Goal: Information Seeking & Learning: Learn about a topic

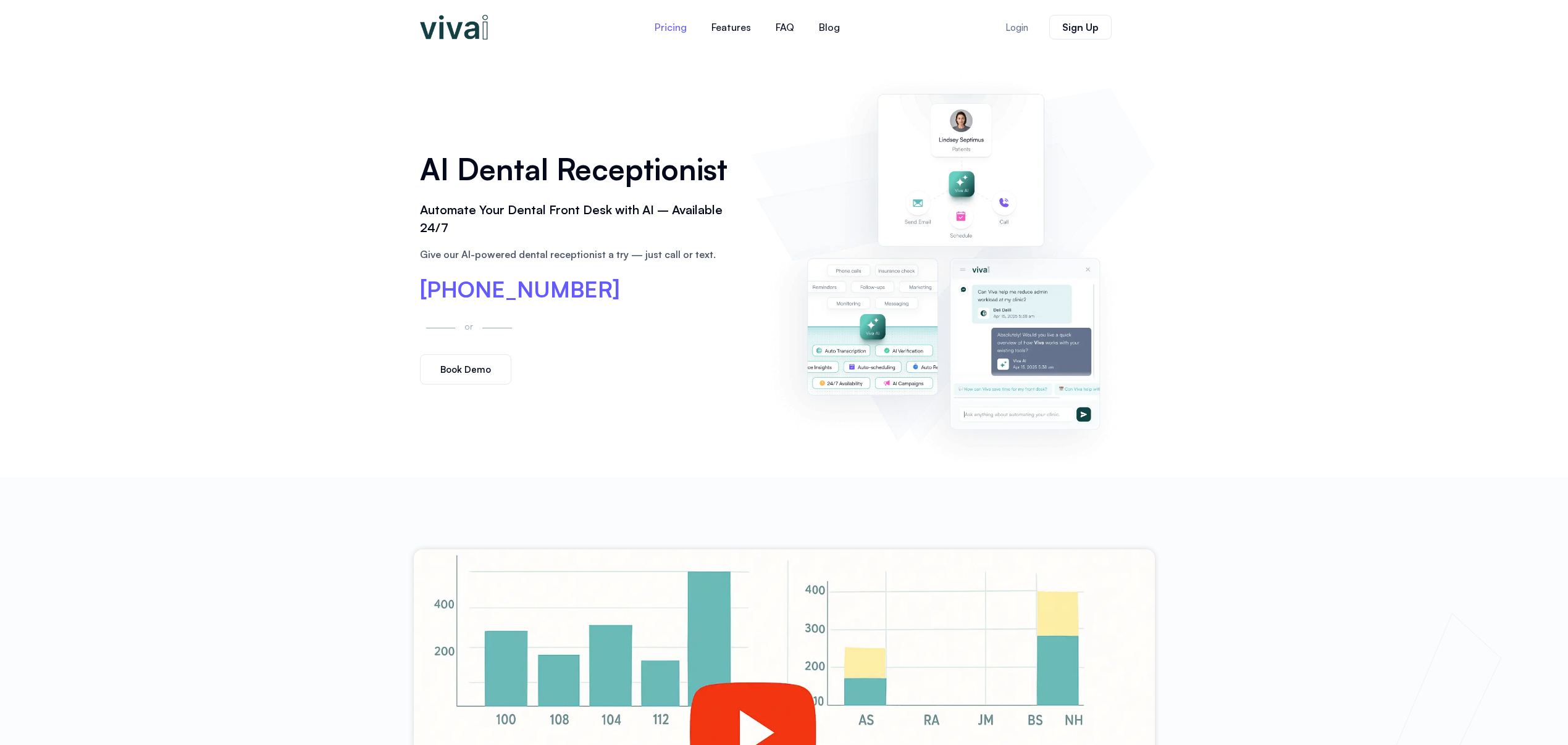
click at [683, 30] on link "Pricing" at bounding box center [671, 27] width 57 height 30
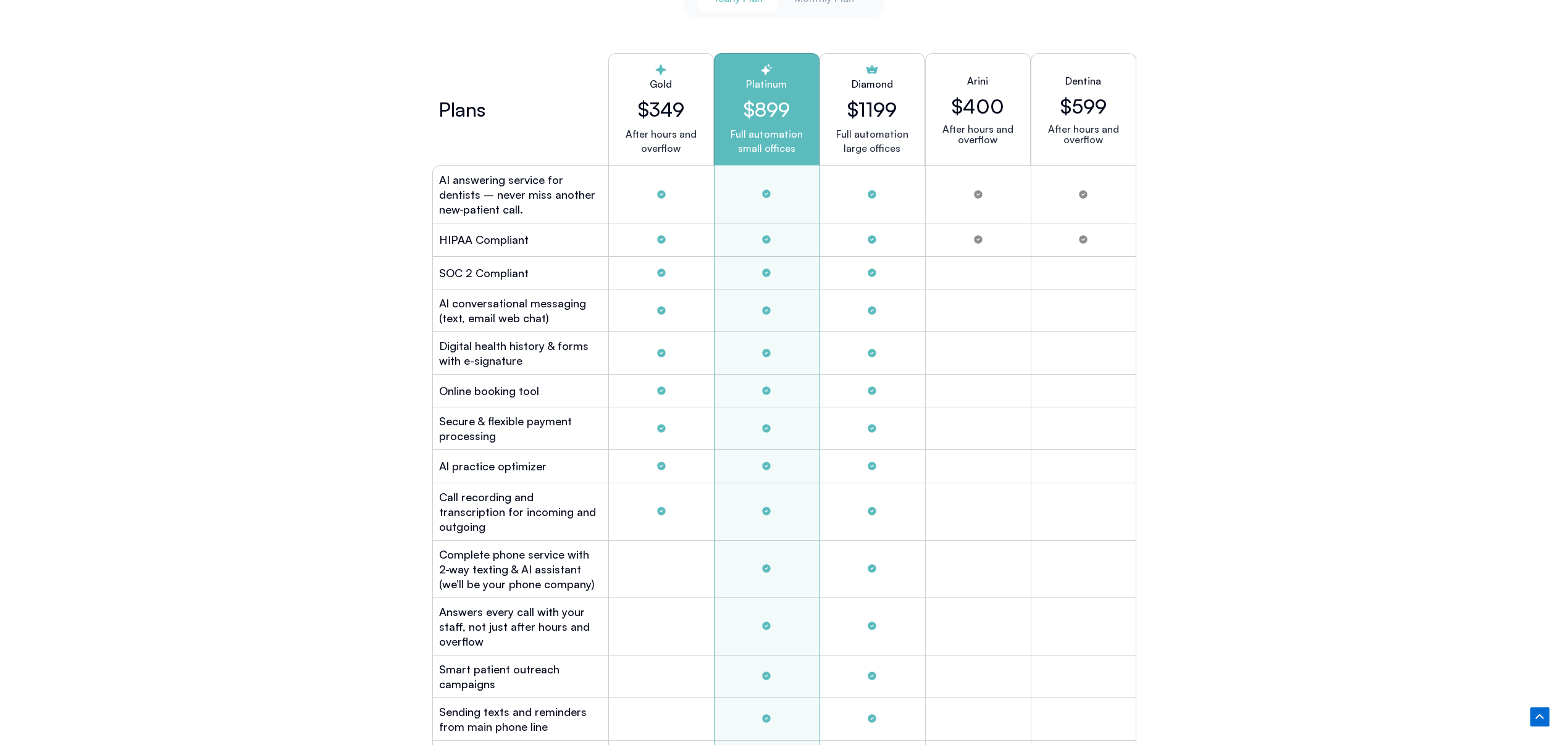
scroll to position [3315, 0]
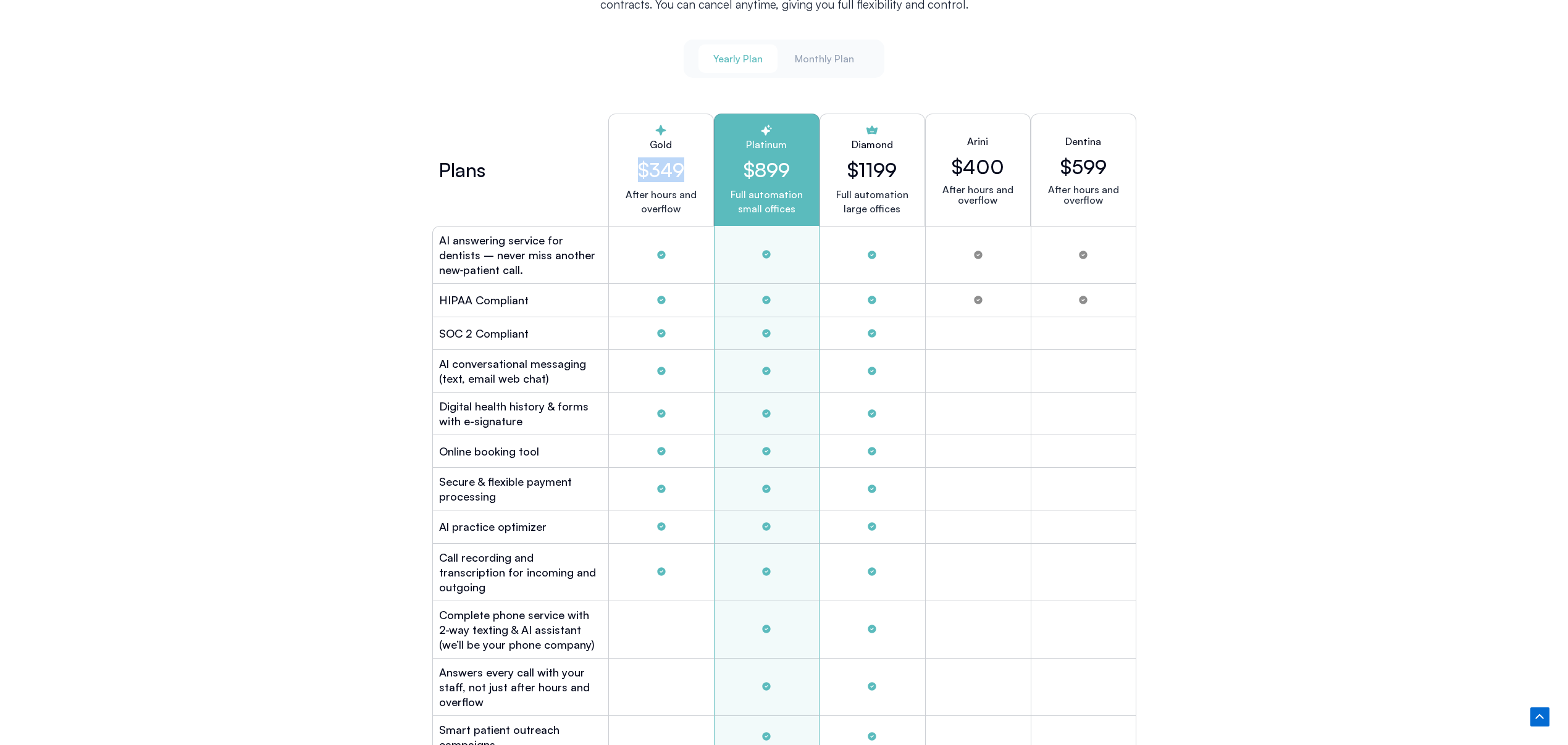
drag, startPoint x: 629, startPoint y: 163, endPoint x: 720, endPoint y: 184, distance: 93.4
click at [698, 165] on h2 "$349" at bounding box center [661, 169] width 85 height 23
copy h2 "$349"
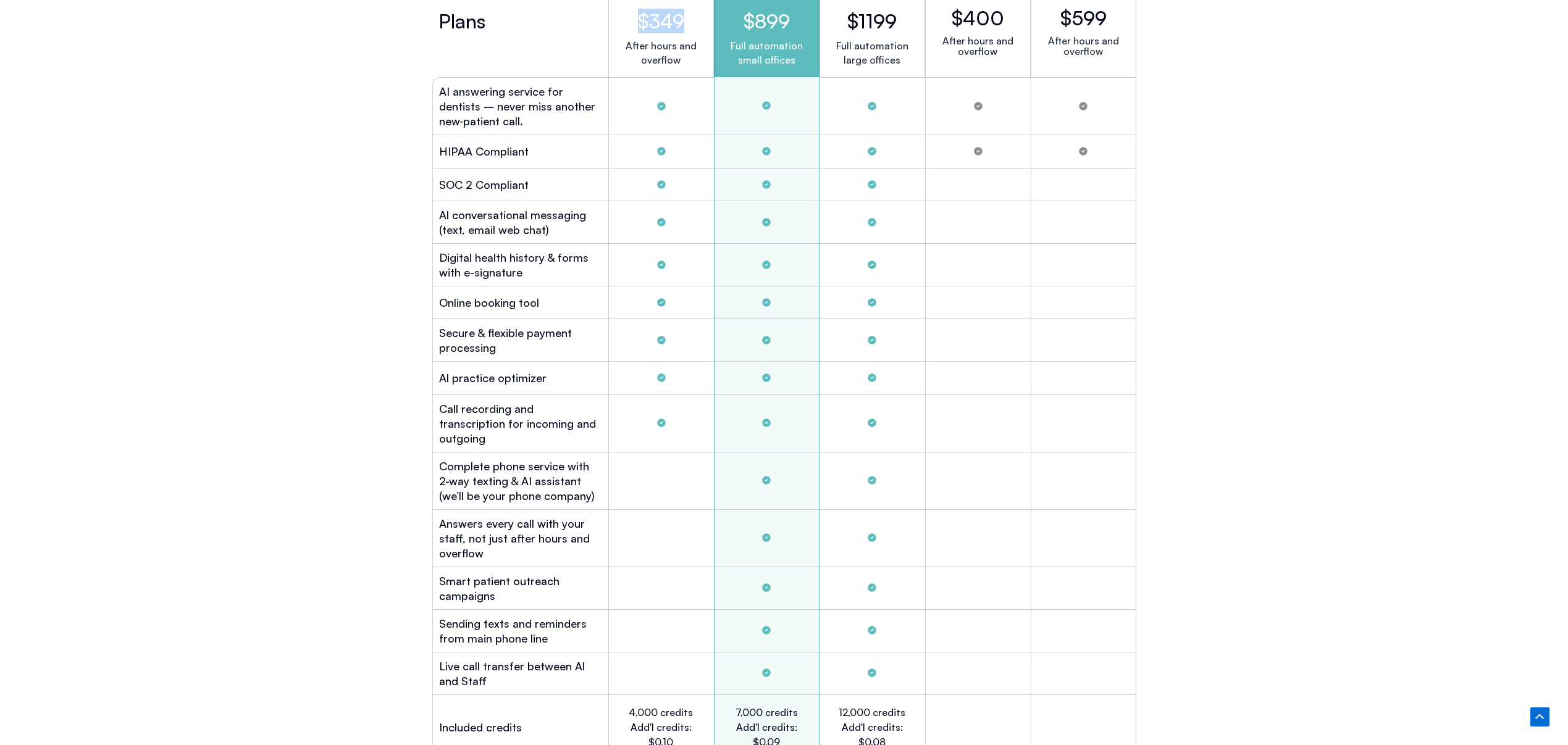
scroll to position [3465, 0]
click at [683, 8] on h2 "$349" at bounding box center [661, 20] width 85 height 23
drag, startPoint x: 691, startPoint y: 13, endPoint x: 598, endPoint y: 50, distance: 100.1
click at [637, 15] on h2 "$349" at bounding box center [661, 20] width 85 height 23
copy h2 "$349"
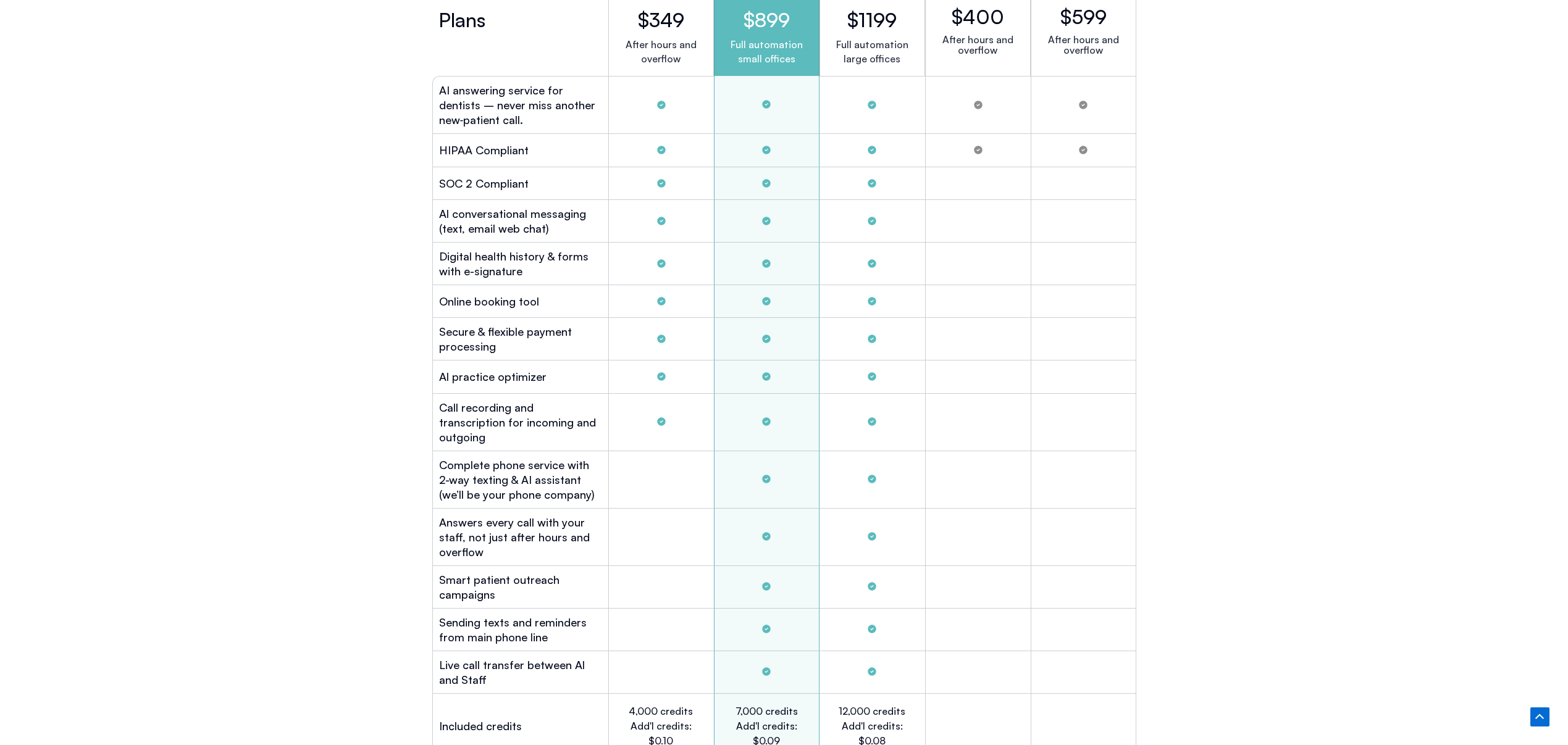
click at [781, 19] on h2 "$899" at bounding box center [767, 20] width 85 height 23
drag, startPoint x: 797, startPoint y: 18, endPoint x: 719, endPoint y: 28, distance: 78.6
click at [735, 20] on h2 "$899" at bounding box center [767, 20] width 85 height 23
copy h2 "$899"
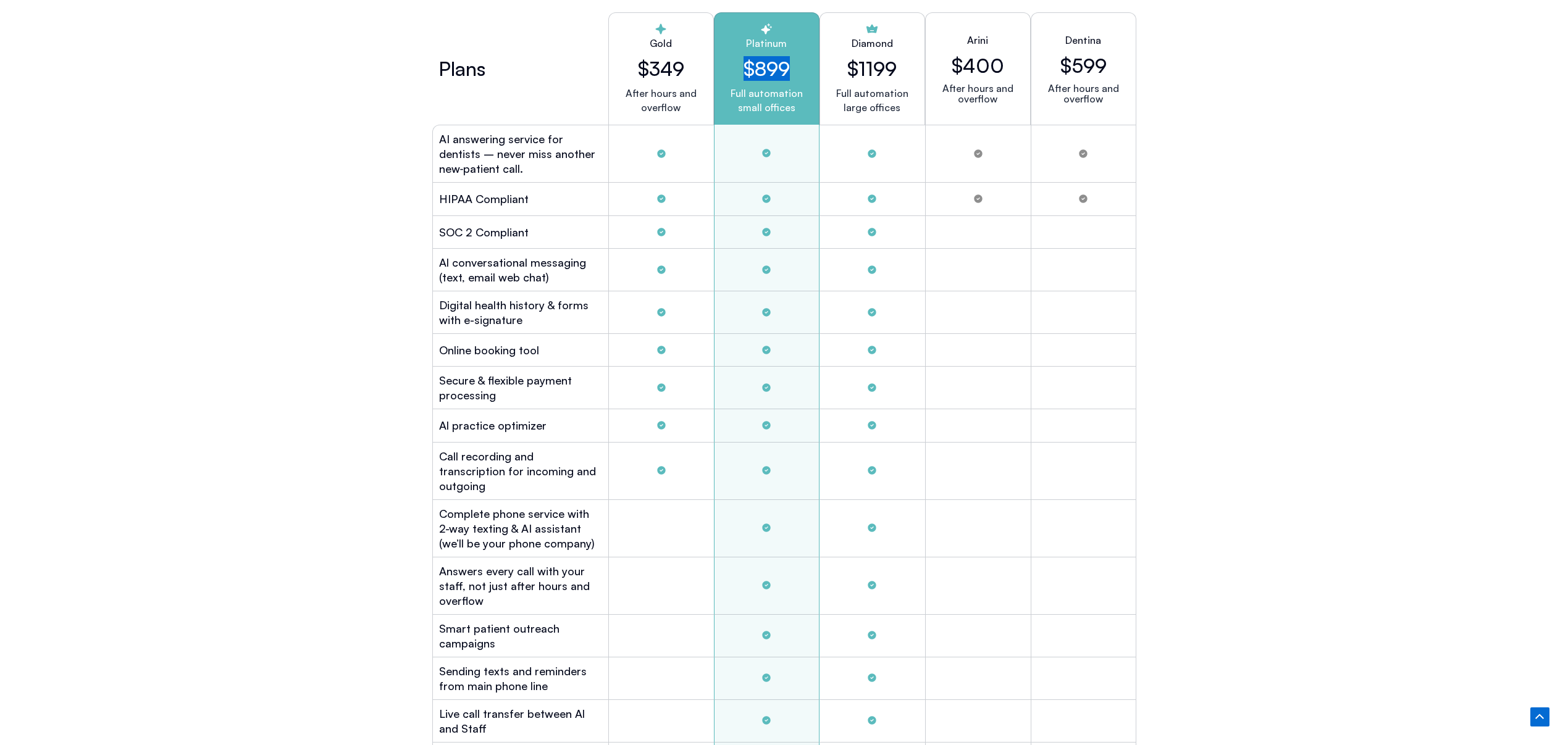
scroll to position [3415, 0]
click at [877, 68] on h2 "$1199" at bounding box center [872, 69] width 49 height 23
click at [877, 68] on h2 "$1199" at bounding box center [872, 69] width 49 height 23
click at [890, 67] on h2 "$1199" at bounding box center [872, 69] width 49 height 23
drag, startPoint x: 905, startPoint y: 68, endPoint x: 830, endPoint y: 68, distance: 75.0
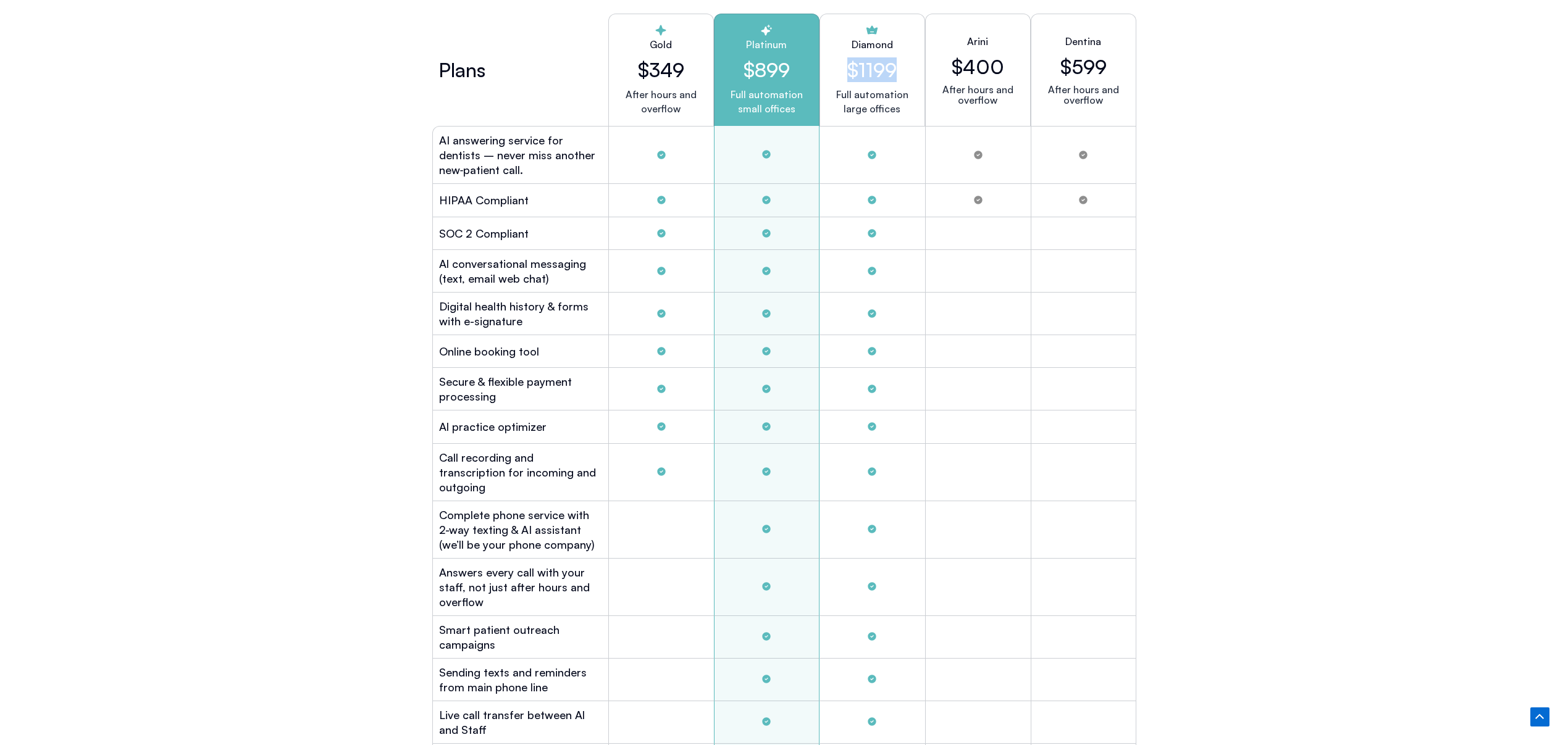
click at [830, 68] on div "Diamond $1199 Full automation large offices" at bounding box center [872, 70] width 106 height 112
copy div "Tabs. Open items with Enter or Space, close with Escape and navigate using the …"
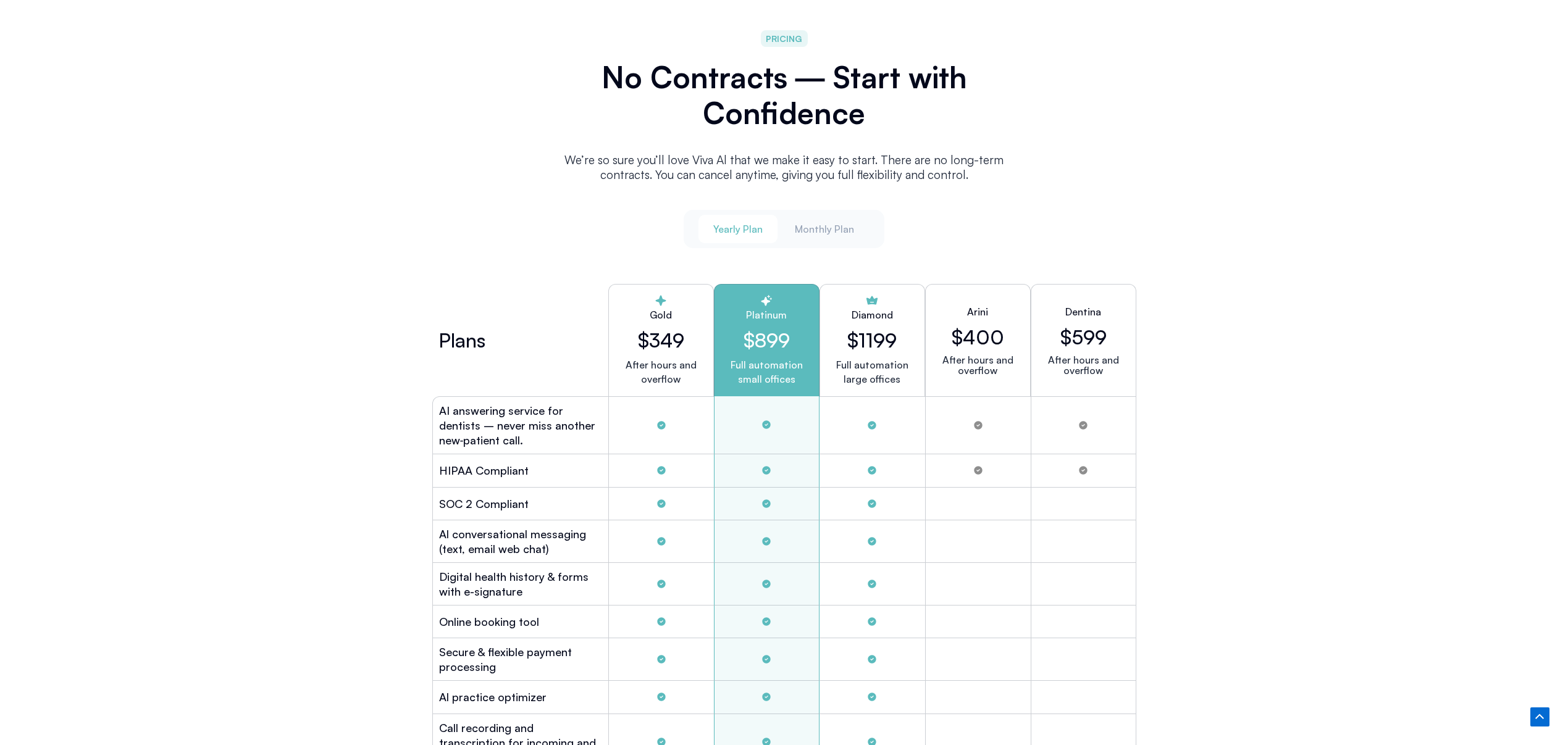
scroll to position [3143, 0]
click at [802, 233] on span "Monthly Plan" at bounding box center [824, 231] width 59 height 14
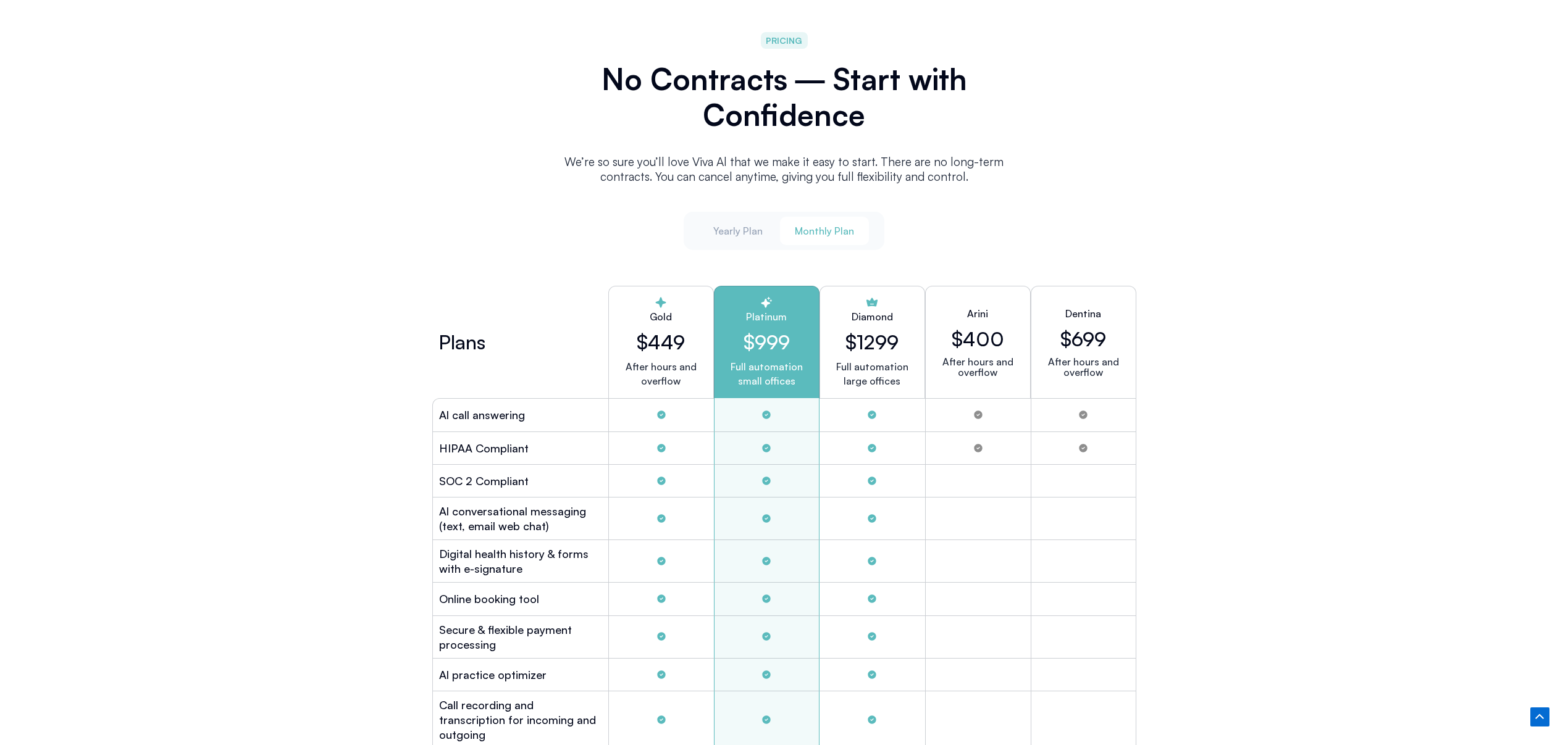
click at [685, 343] on h2 "$449" at bounding box center [661, 342] width 85 height 23
click at [642, 338] on h2 "$449" at bounding box center [661, 342] width 85 height 23
drag, startPoint x: 637, startPoint y: 338, endPoint x: 687, endPoint y: 340, distance: 50.0
click at [689, 339] on h2 "$449" at bounding box center [661, 342] width 85 height 23
copy h2 "$449"
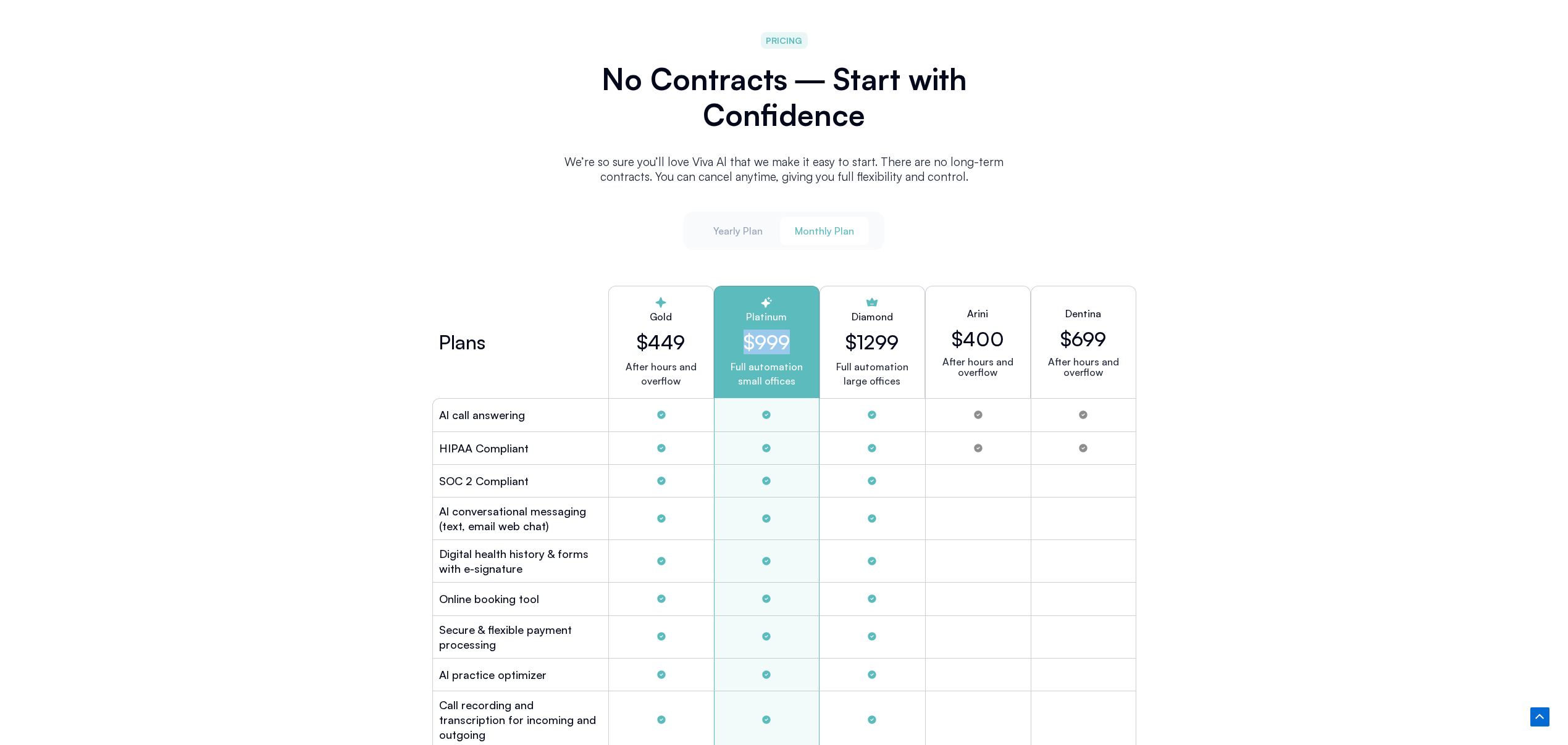
drag, startPoint x: 795, startPoint y: 340, endPoint x: 660, endPoint y: 364, distance: 137.1
click at [743, 339] on h2 "$999" at bounding box center [767, 342] width 85 height 23
copy h2 "$999"
drag, startPoint x: 871, startPoint y: 339, endPoint x: 915, endPoint y: 337, distance: 44.0
click at [874, 338] on h2 "$1299" at bounding box center [872, 342] width 53 height 23
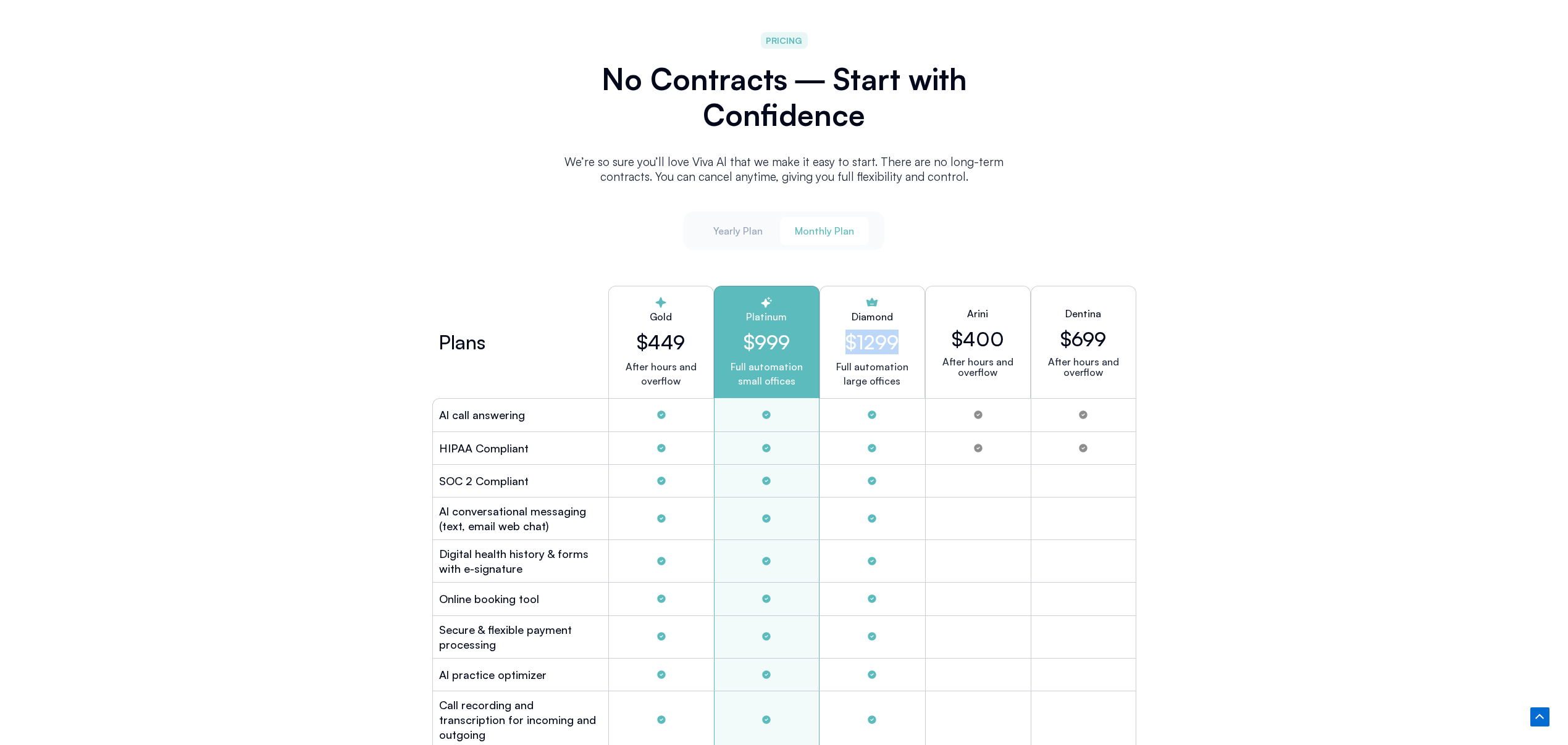
drag, startPoint x: 913, startPoint y: 336, endPoint x: 847, endPoint y: 336, distance: 66.0
click at [847, 336] on div "Diamond $1299 Full automation large offices" at bounding box center [872, 342] width 106 height 112
copy h2 "$1299"
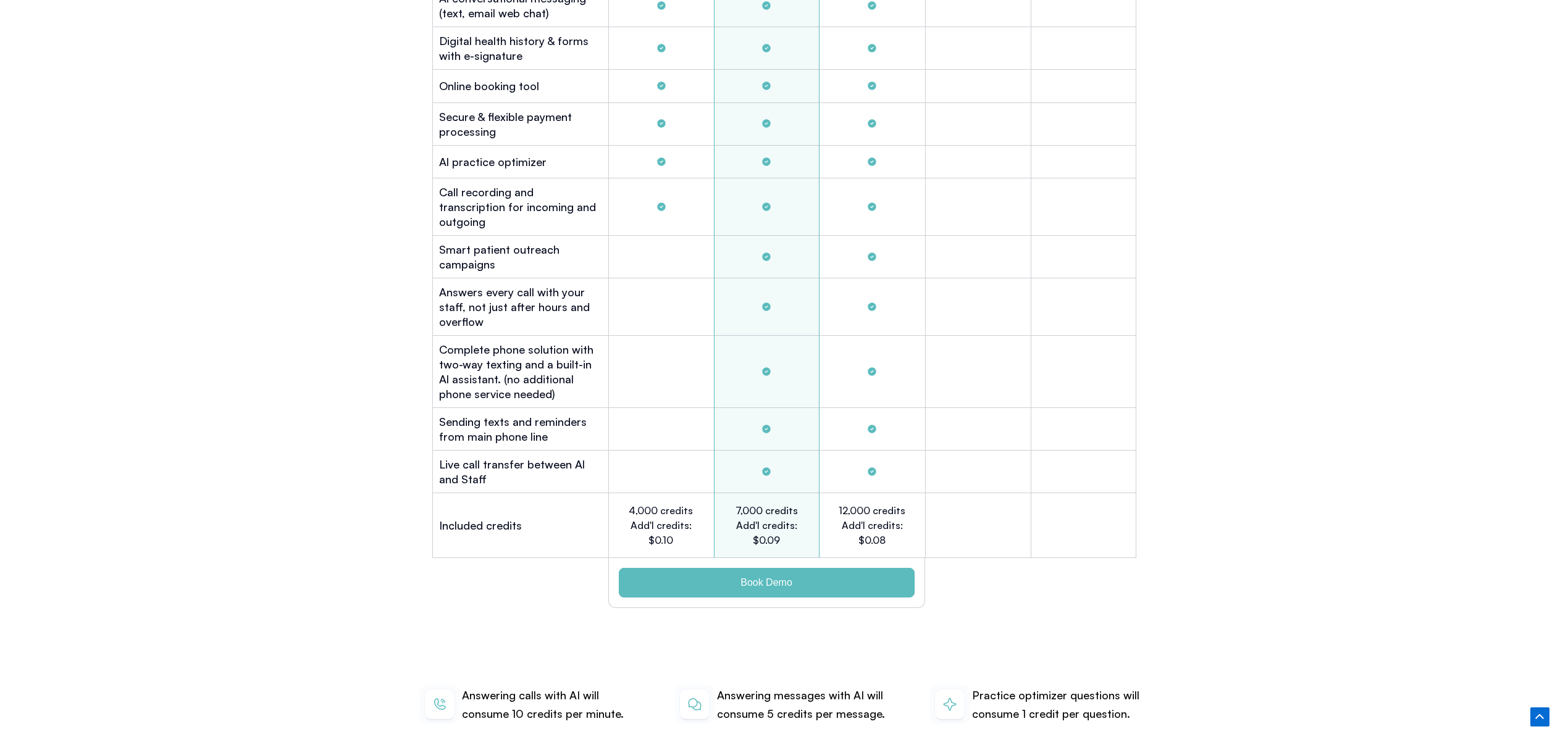
scroll to position [3669, 0]
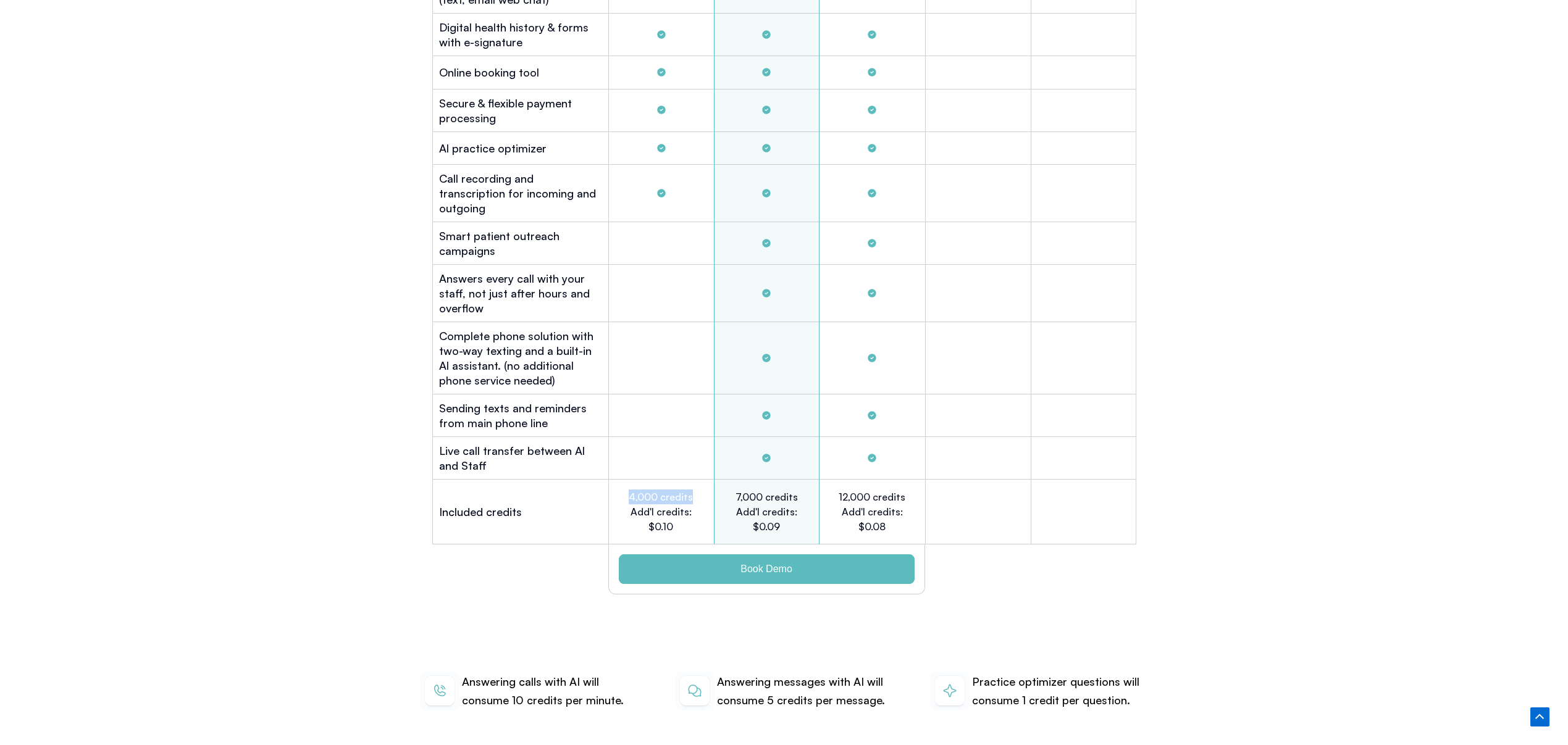
drag, startPoint x: 627, startPoint y: 481, endPoint x: 729, endPoint y: 524, distance: 110.7
click at [691, 489] on h2 "4,000 credits Add'l credits: $0.10" at bounding box center [661, 511] width 68 height 44
copy h2 "4,000 credits"
click at [542, 676] on p "Answering calls with AI will consume 10 credits per minute." at bounding box center [550, 691] width 176 height 37
click at [514, 448] on h2 "Live call transfer between Al and Staff" at bounding box center [521, 458] width 163 height 30
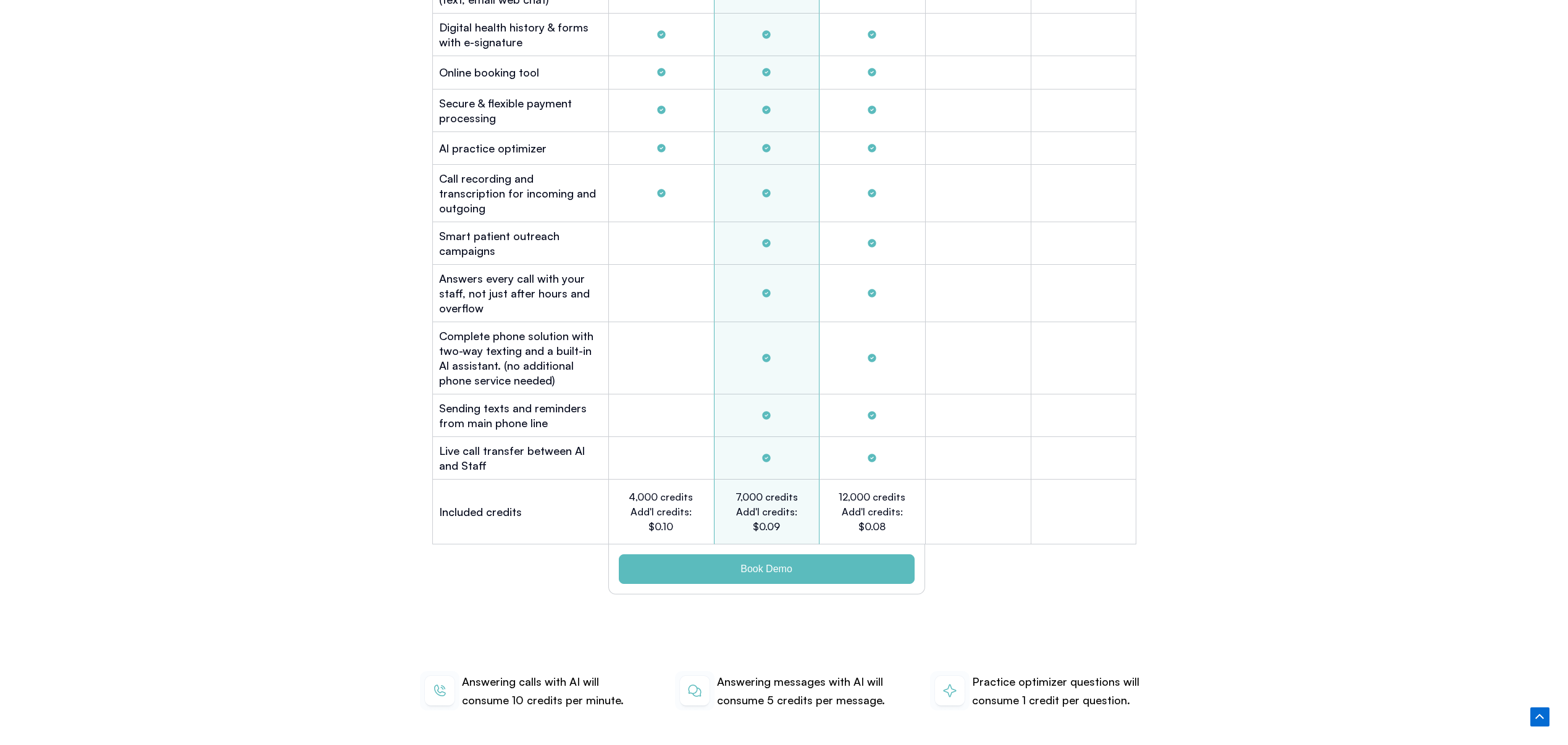
click at [514, 448] on h2 "Live call transfer between Al and Staff" at bounding box center [521, 458] width 163 height 30
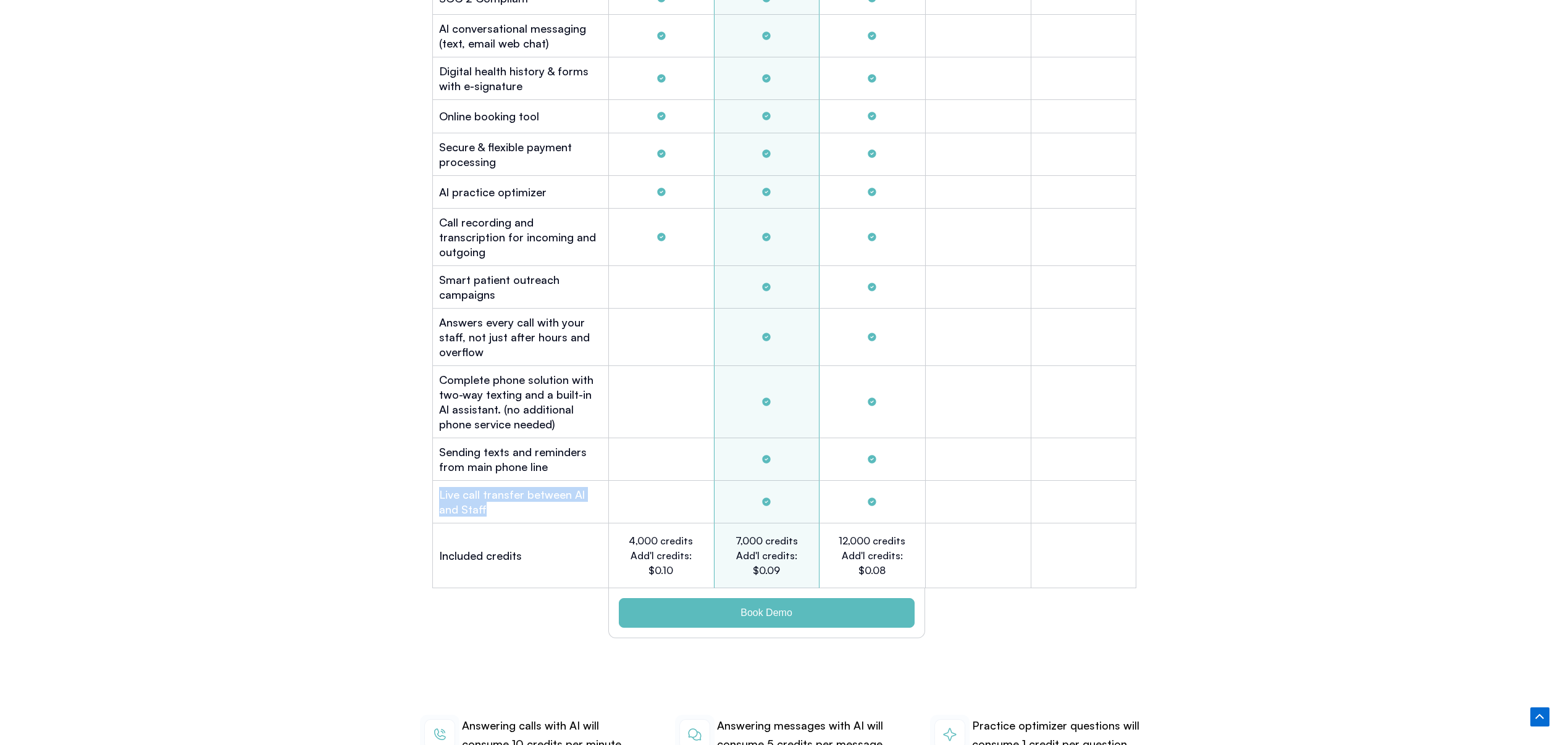
scroll to position [3625, 0]
drag, startPoint x: 541, startPoint y: 443, endPoint x: 535, endPoint y: 441, distance: 6.3
click at [541, 446] on h2 "Sending texts and reminders from main phone line" at bounding box center [521, 460] width 163 height 30
click at [534, 446] on h2 "Sending texts and reminders from main phone line" at bounding box center [521, 460] width 163 height 30
click at [535, 446] on h2 "Sending texts and reminders from main phone line" at bounding box center [521, 460] width 163 height 30
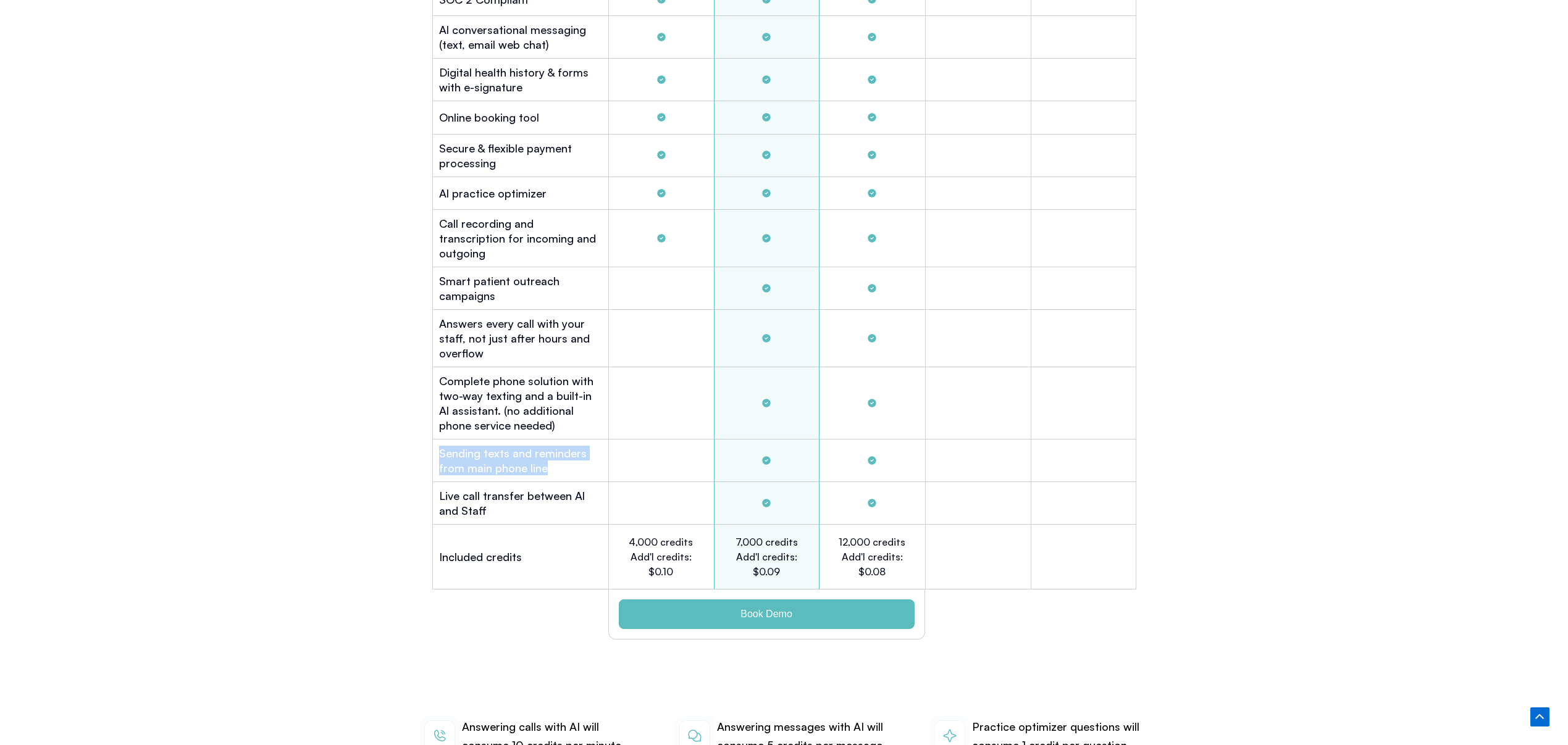
click at [535, 446] on h2 "Sending texts and reminders from main phone line" at bounding box center [521, 460] width 163 height 30
copy div "Sending texts and reminders from main phone line"
click at [451, 450] on h2 "Sending texts and reminders from main phone line" at bounding box center [521, 460] width 163 height 30
drag, startPoint x: 448, startPoint y: 437, endPoint x: 566, endPoint y: 456, distance: 119.5
click at [566, 456] on h2 "Sending texts and reminders from main phone line" at bounding box center [521, 460] width 163 height 30
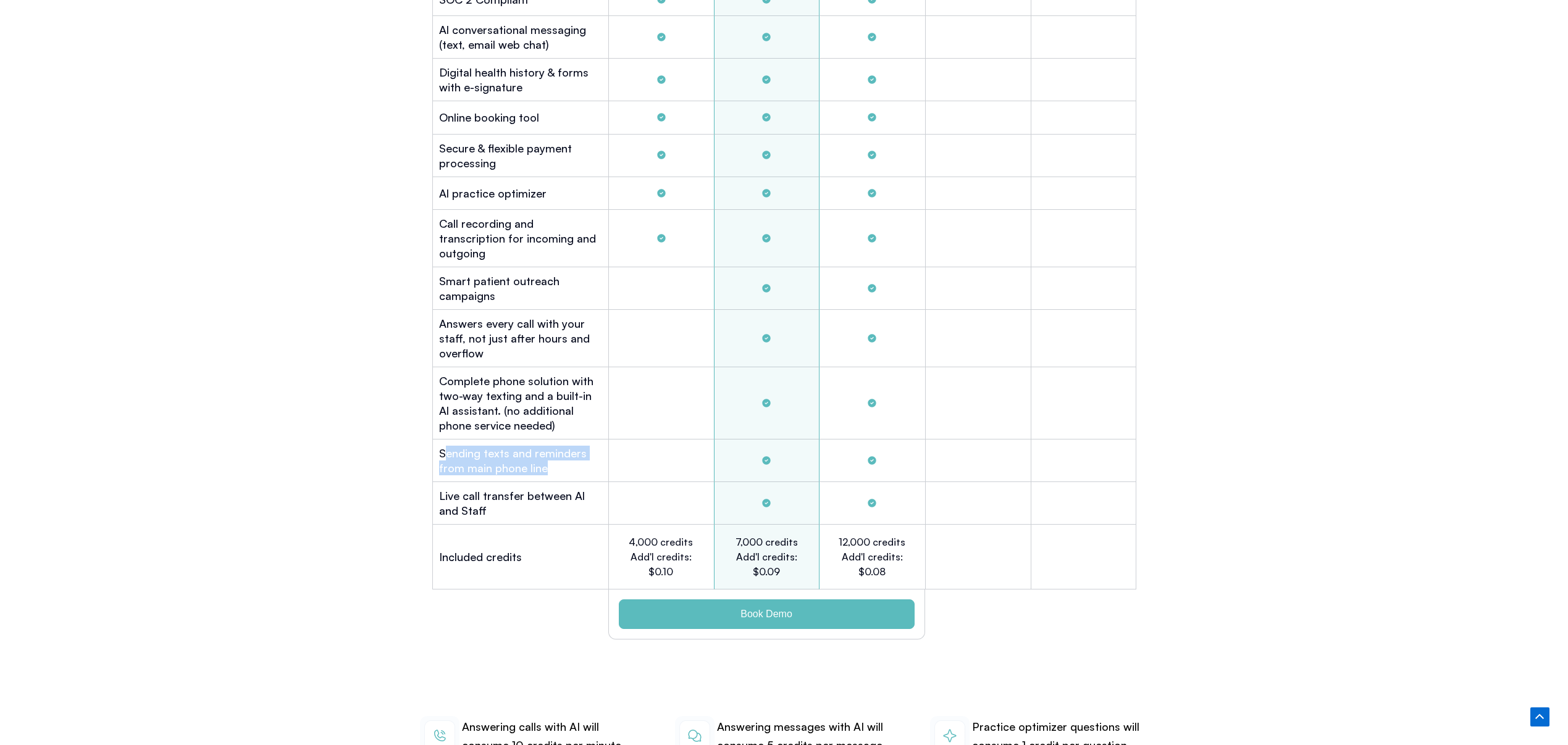
click at [565, 446] on h2 "Sending texts and reminders from main phone line" at bounding box center [521, 460] width 163 height 30
drag, startPoint x: 568, startPoint y: 451, endPoint x: 433, endPoint y: 436, distance: 135.8
click at [430, 435] on div "Plans Gold $449 After hours and overflow Platinum $999 Full automation small of…" at bounding box center [784, 222] width 716 height 847
click at [470, 446] on h2 "Sending texts and reminders from main phone line" at bounding box center [521, 460] width 163 height 30
drag, startPoint x: 575, startPoint y: 451, endPoint x: 436, endPoint y: 434, distance: 140.0
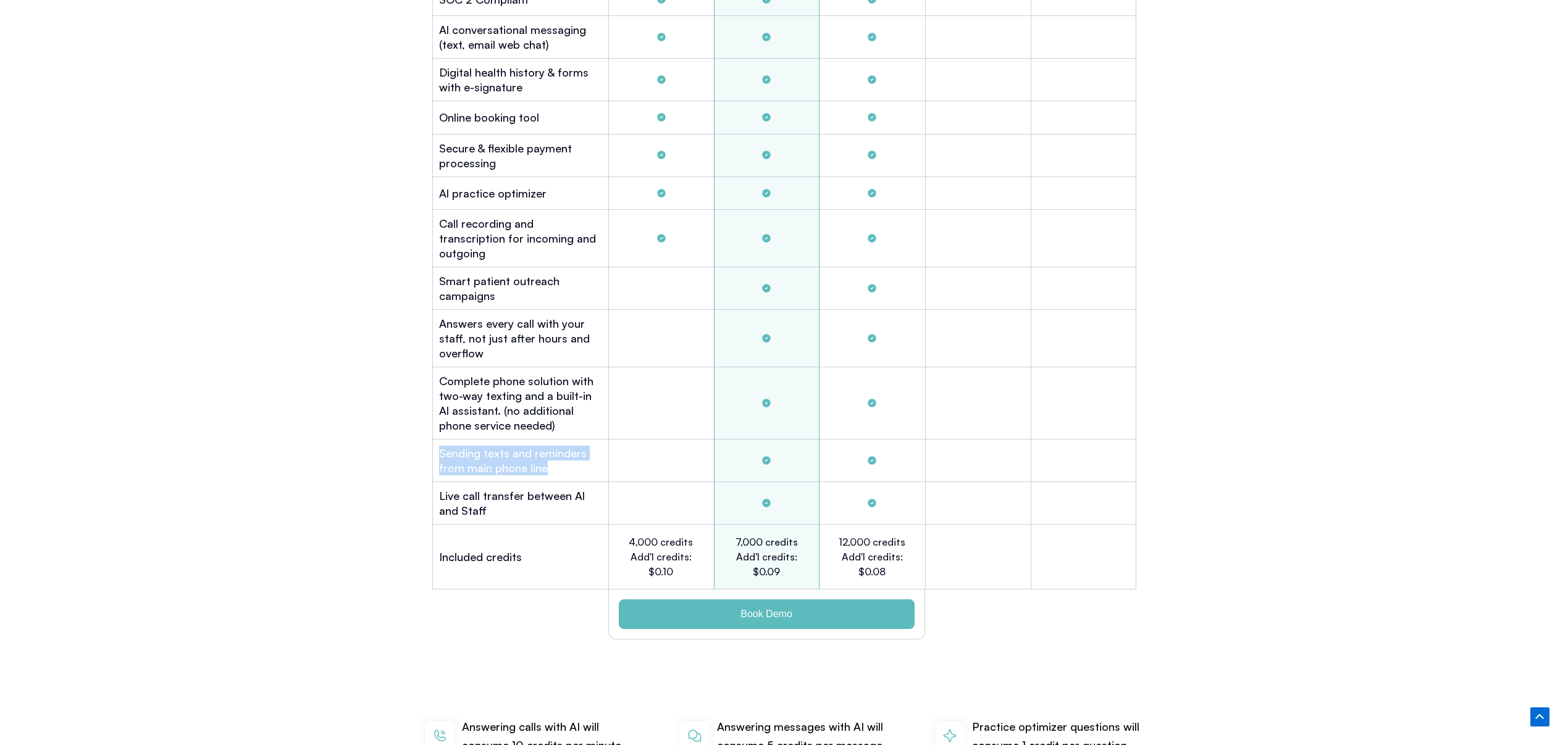
click at [436, 439] on div "Sending texts and reminders from main phone line" at bounding box center [520, 460] width 176 height 42
drag, startPoint x: 533, startPoint y: 415, endPoint x: 558, endPoint y: 415, distance: 25.0
click at [533, 415] on div "Complete phone solution with two-way texting and a built-in Al assistant. (no a…" at bounding box center [520, 403] width 176 height 72
drag, startPoint x: 558, startPoint y: 415, endPoint x: 437, endPoint y: 364, distance: 131.3
click at [437, 367] on div "Complete phone solution with two-way texting and a built-in Al assistant. (no a…" at bounding box center [520, 403] width 176 height 72
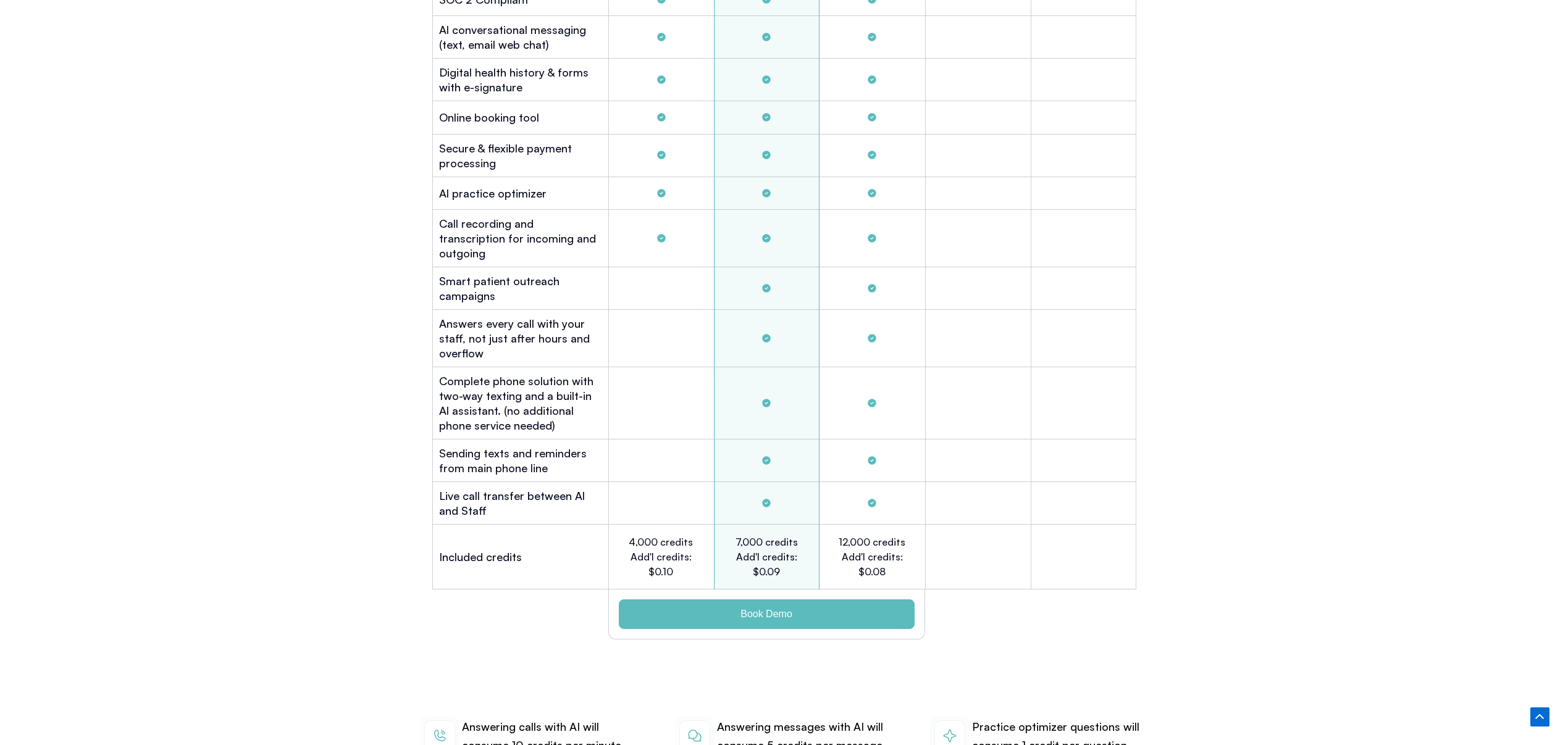
drag, startPoint x: 473, startPoint y: 373, endPoint x: 508, endPoint y: 396, distance: 41.9
click at [473, 373] on h2 "Complete phone solution with two-way texting and a built-in Al assistant. (no a…" at bounding box center [521, 403] width 163 height 59
drag, startPoint x: 547, startPoint y: 413, endPoint x: 429, endPoint y: 363, distance: 128.2
click at [429, 363] on div "Plans Gold $449 After hours and overflow Platinum $999 Full automation small of…" at bounding box center [784, 222] width 716 height 847
click at [498, 378] on h2 "Complete phone solution with two-way texting and a built-in Al assistant. (no a…" at bounding box center [521, 403] width 163 height 59
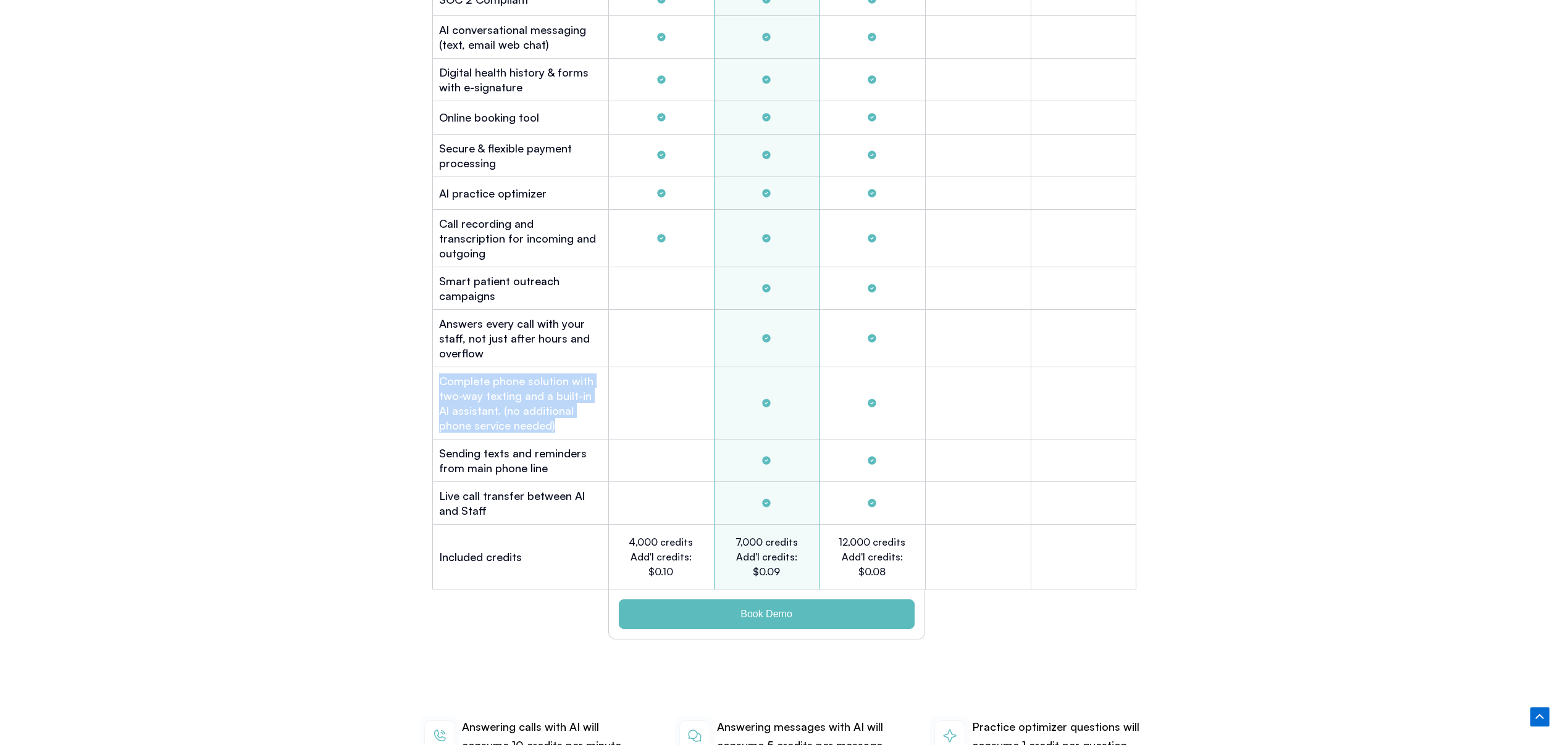
drag, startPoint x: 553, startPoint y: 411, endPoint x: 429, endPoint y: 359, distance: 134.5
click at [429, 359] on div "Plans Gold $449 After hours and overflow Platinum $999 Full automation small of…" at bounding box center [784, 222] width 716 height 847
click at [514, 193] on h2 "Al practice optimizer" at bounding box center [493, 193] width 107 height 15
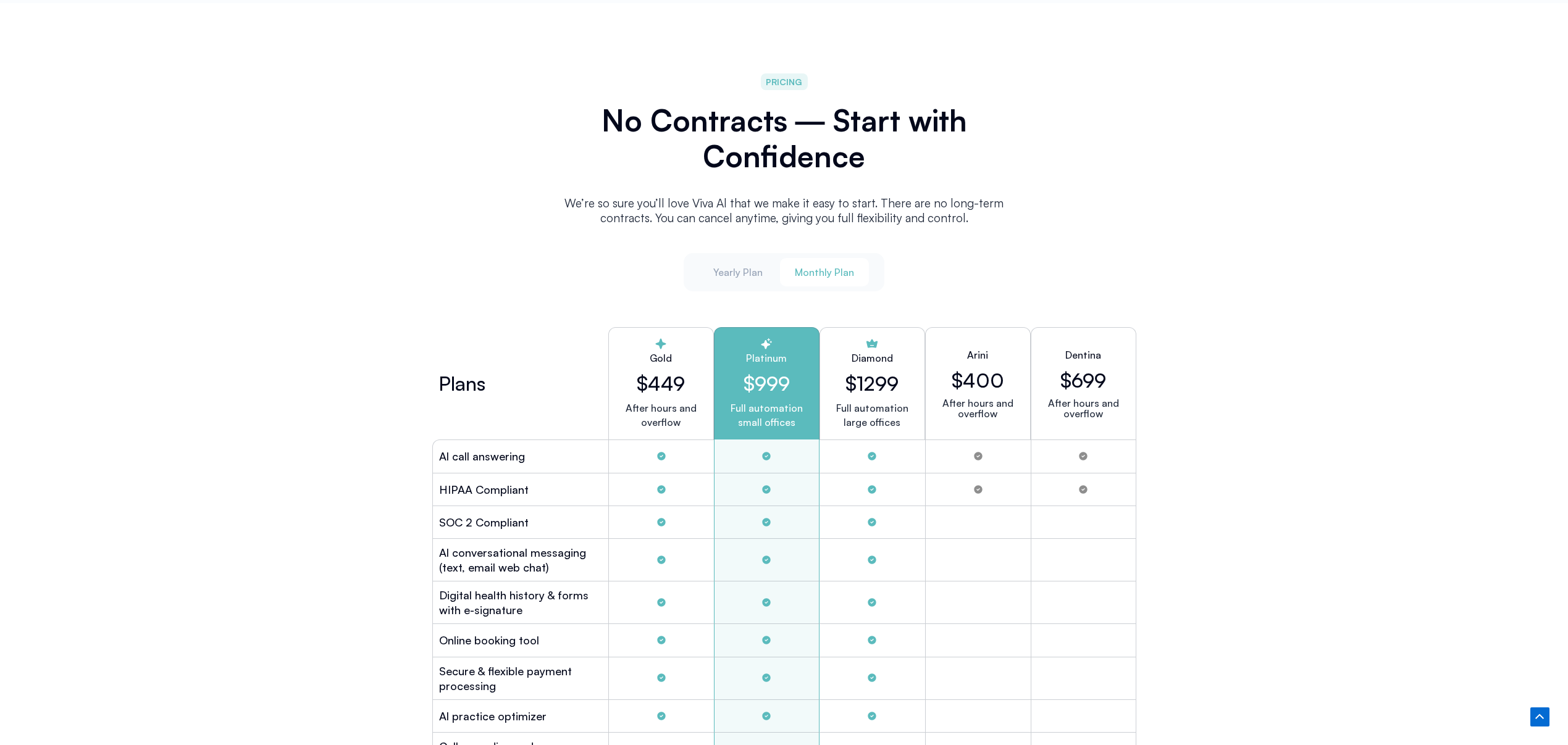
scroll to position [3135, 0]
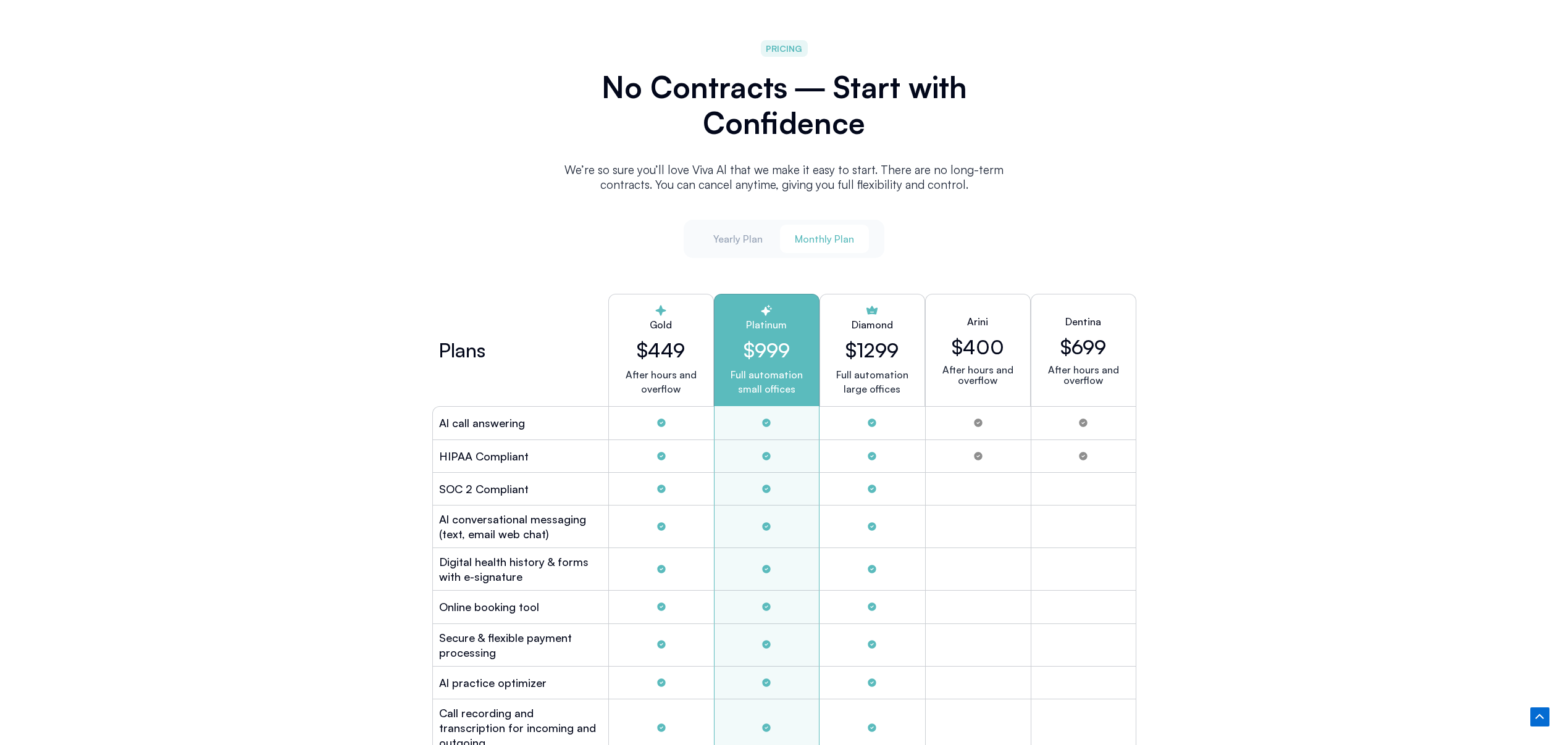
click at [818, 176] on p "We’re so sure you’ll love Viva Al that we make it easy to start. There are no l…" at bounding box center [784, 177] width 469 height 30
copy div "Lo’ip do sita con’ad elit Sedd Ei temp in utla et dolo ma aliqu. Enima min ve q…"
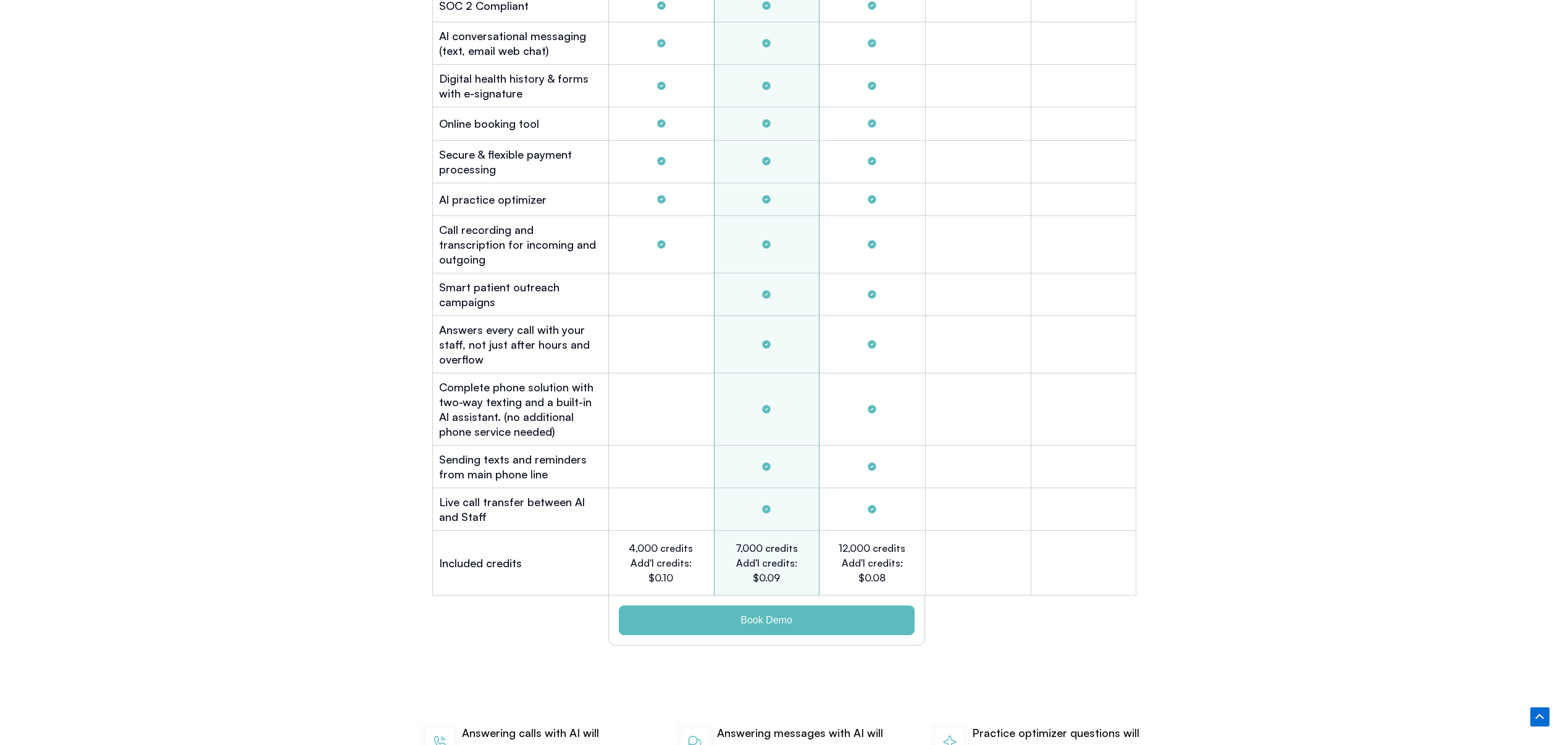
scroll to position [3657, 0]
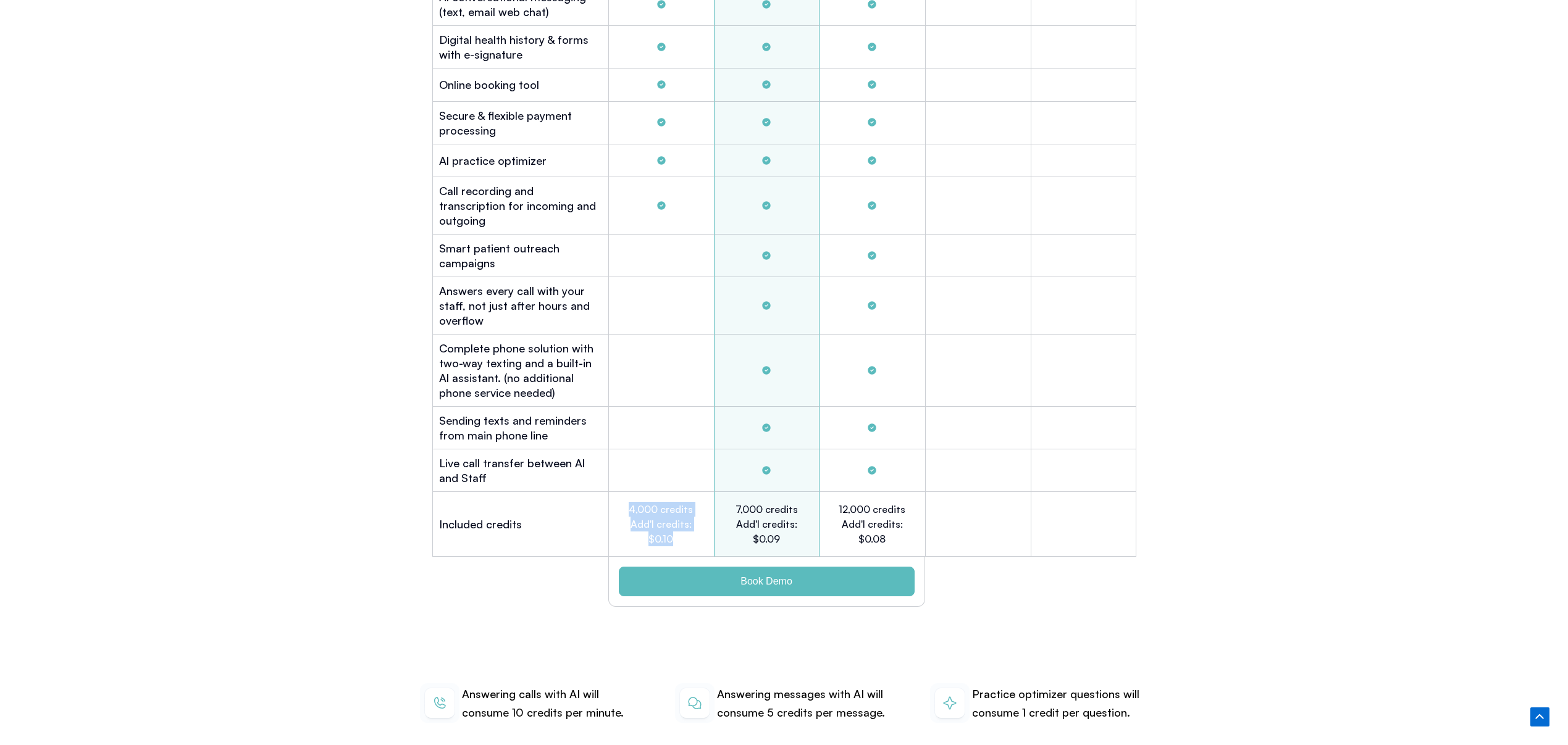
drag, startPoint x: 682, startPoint y: 521, endPoint x: 645, endPoint y: 511, distance: 38.3
click at [629, 502] on h2 "4,000 credits Add'l credits: $0.10" at bounding box center [661, 524] width 68 height 44
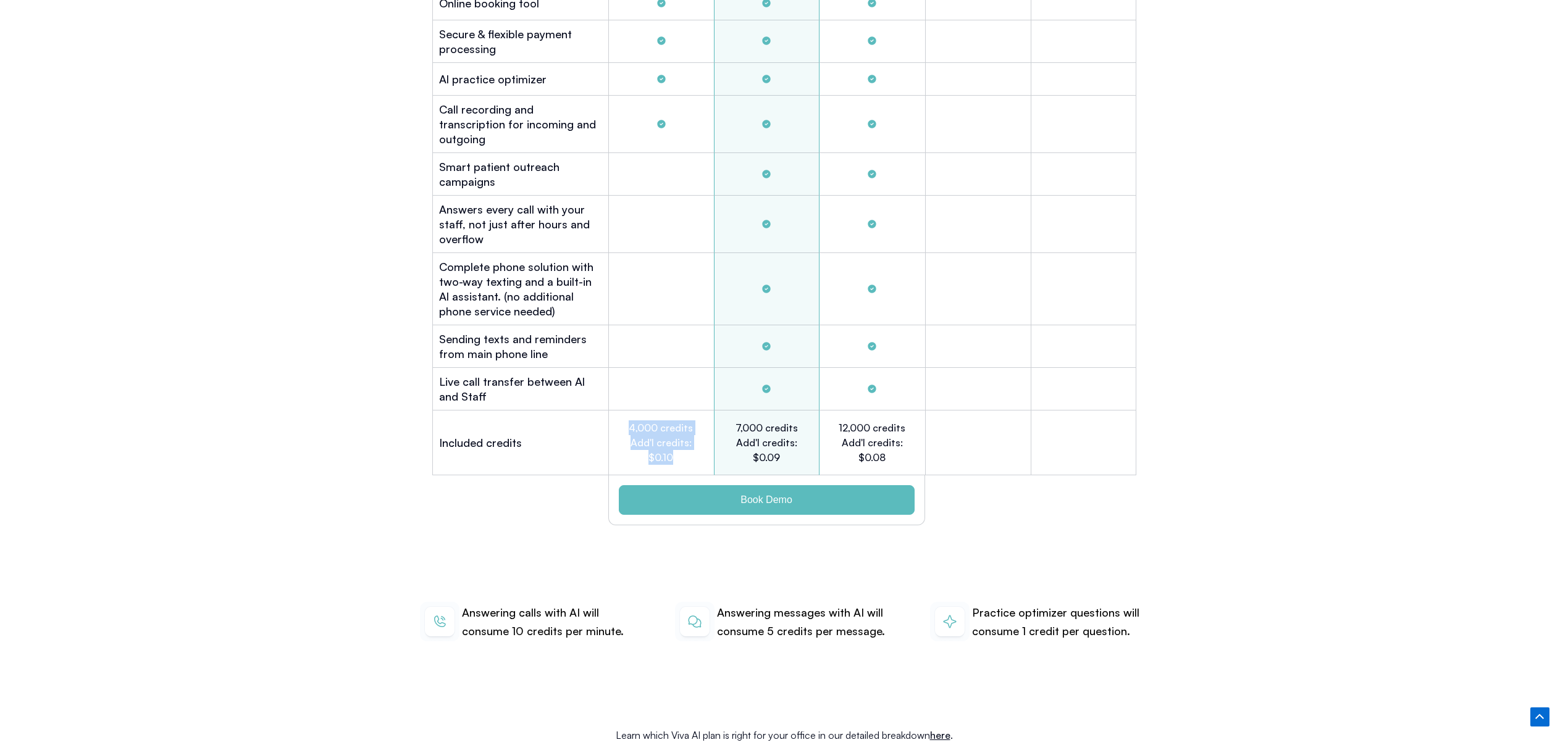
scroll to position [3804, 0]
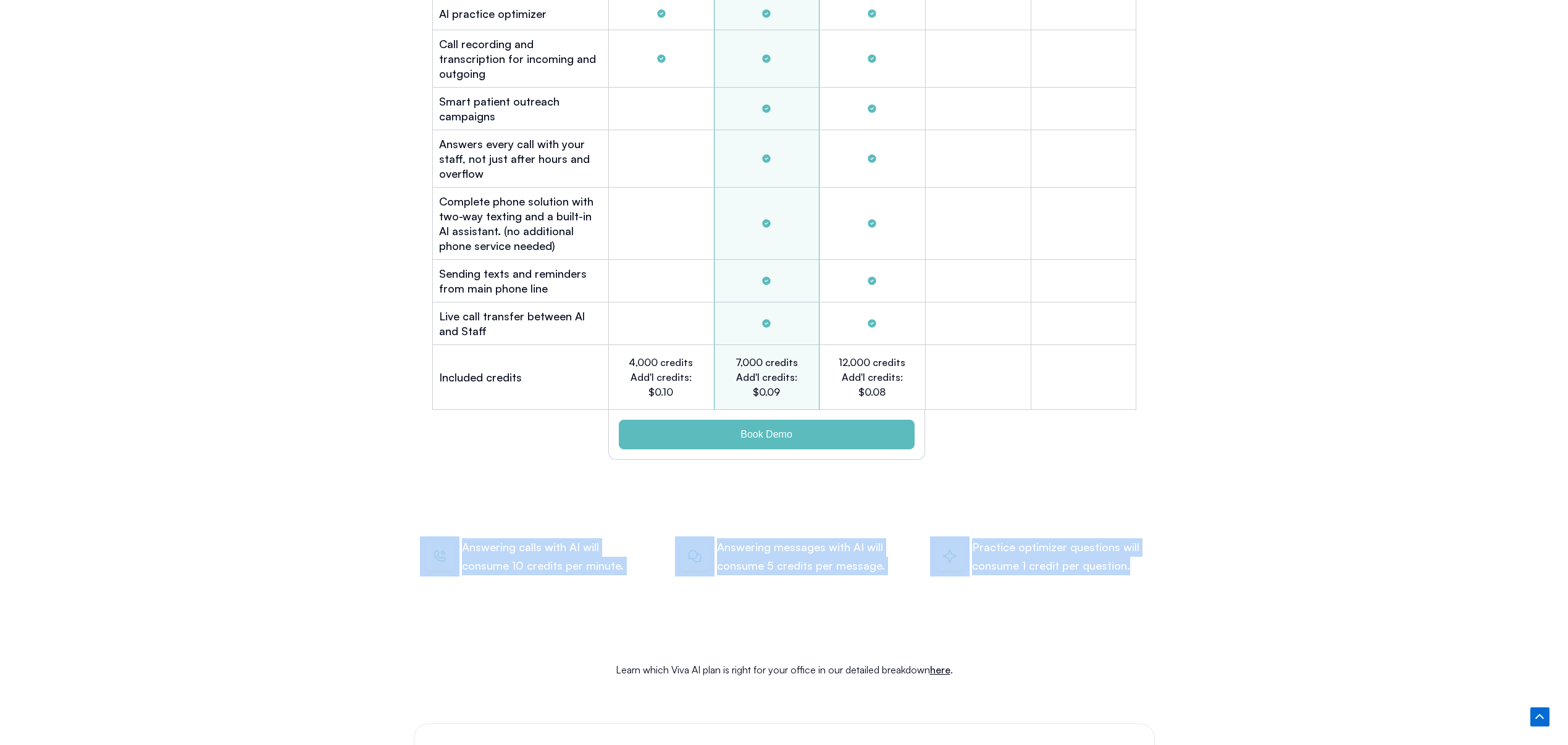
drag, startPoint x: 401, startPoint y: 511, endPoint x: 1154, endPoint y: 561, distance: 754.7
click at [1152, 559] on div "PRICING No Contracts ― Start with Confidence We’re so sure you’ll love Viva Al …" at bounding box center [784, 218] width 1568 height 1835
drag, startPoint x: 1164, startPoint y: 574, endPoint x: 1151, endPoint y: 581, distance: 14.8
click at [1164, 575] on div "PRICING No Contracts ― Start with Confidence We’re so sure you’ll love Viva Al …" at bounding box center [784, 218] width 1568 height 1835
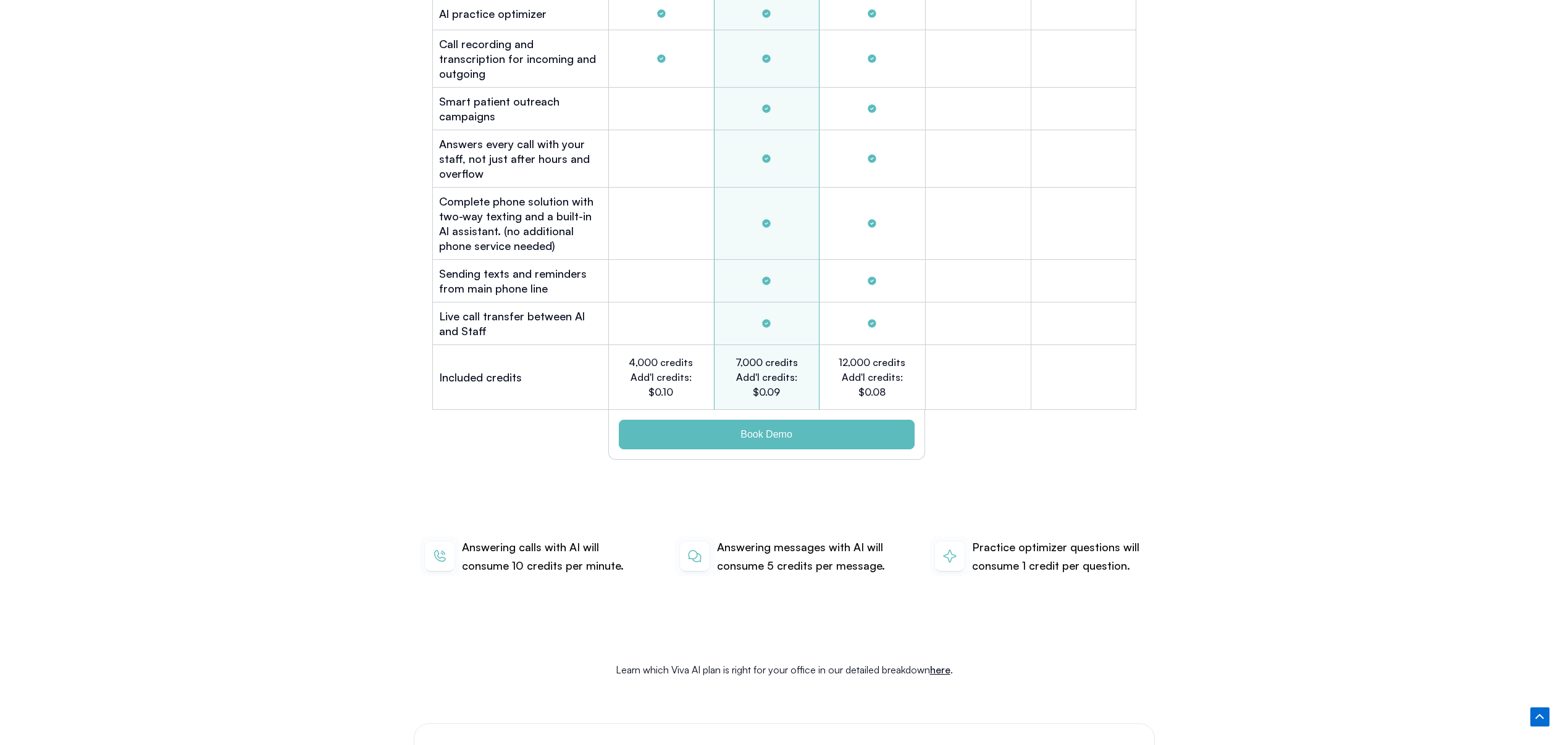
click at [554, 538] on p "Answering calls with AI will consume 10 credits per minute." at bounding box center [550, 556] width 176 height 37
drag, startPoint x: 425, startPoint y: 303, endPoint x: 90, endPoint y: 302, distance: 335.0
click at [411, 303] on div "PRICING No Contracts ― Start with Confidence We’re so sure you’ll love Viva Al …" at bounding box center [784, 218] width 1568 height 1835
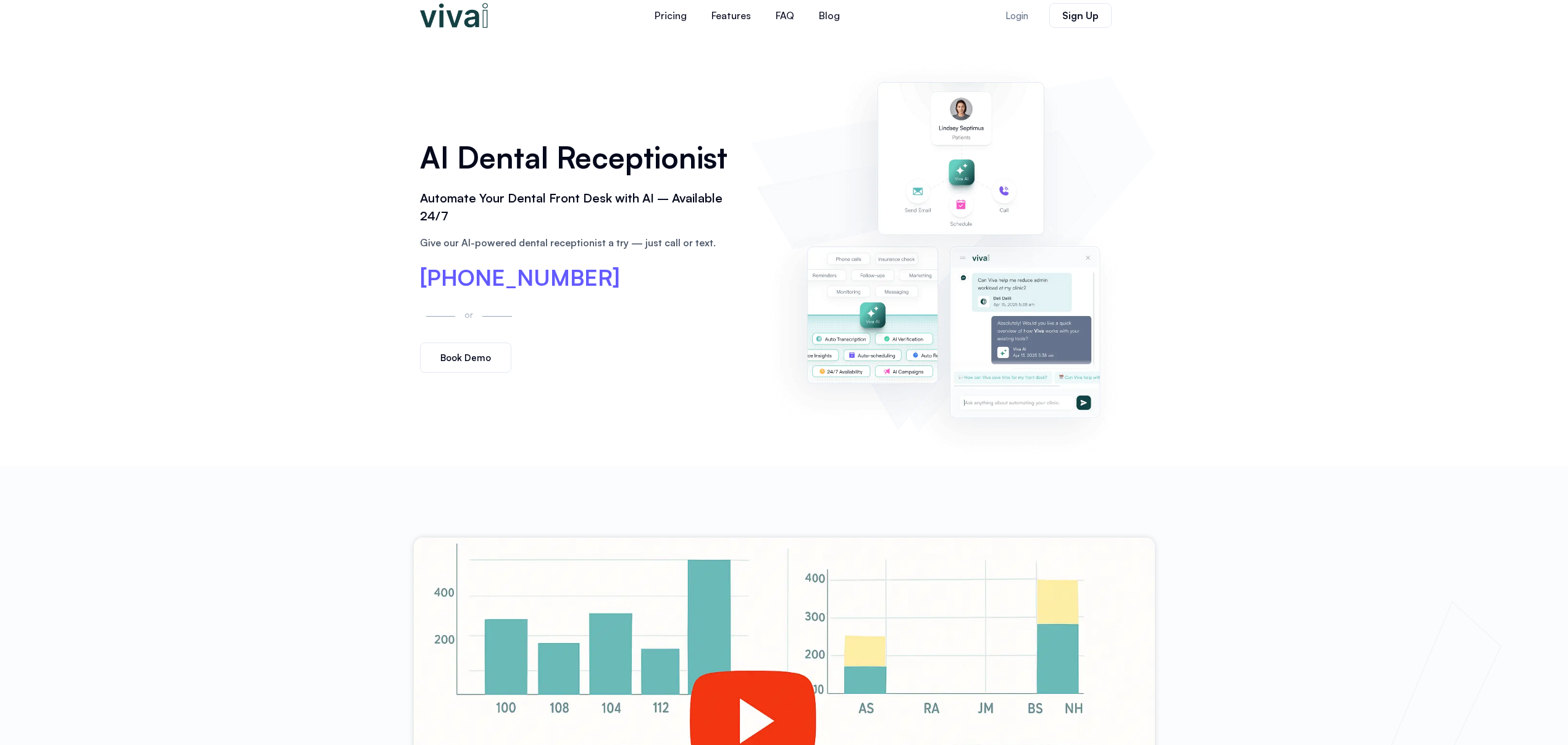
scroll to position [0, 0]
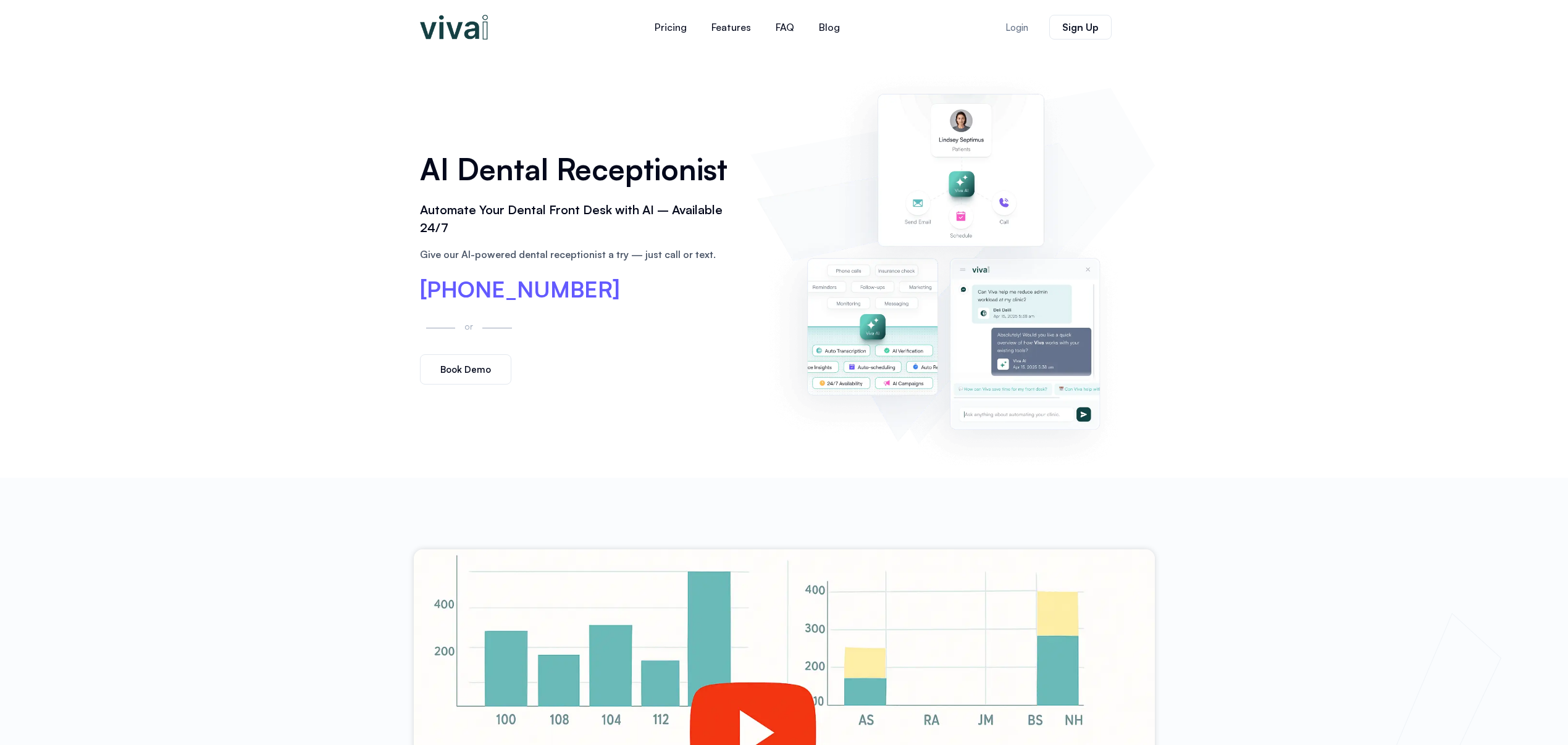
click at [347, 25] on div "Pricing Features FAQ Blog Pricing Features FAQ Blog Features Pricing FAQ Blog L…" at bounding box center [784, 27] width 1568 height 54
drag, startPoint x: 433, startPoint y: 27, endPoint x: 1202, endPoint y: 59, distance: 769.7
click at [1181, 28] on div "Pricing Features FAQ Blog Pricing Features FAQ Blog Features Pricing FAQ Blog L…" at bounding box center [784, 27] width 1568 height 54
click at [1207, 64] on div "AI Dental Receptionist Automate Your Dental Front Desk with AI – Available 24/7…" at bounding box center [784, 266] width 1568 height 424
